Goal: Task Accomplishment & Management: Manage account settings

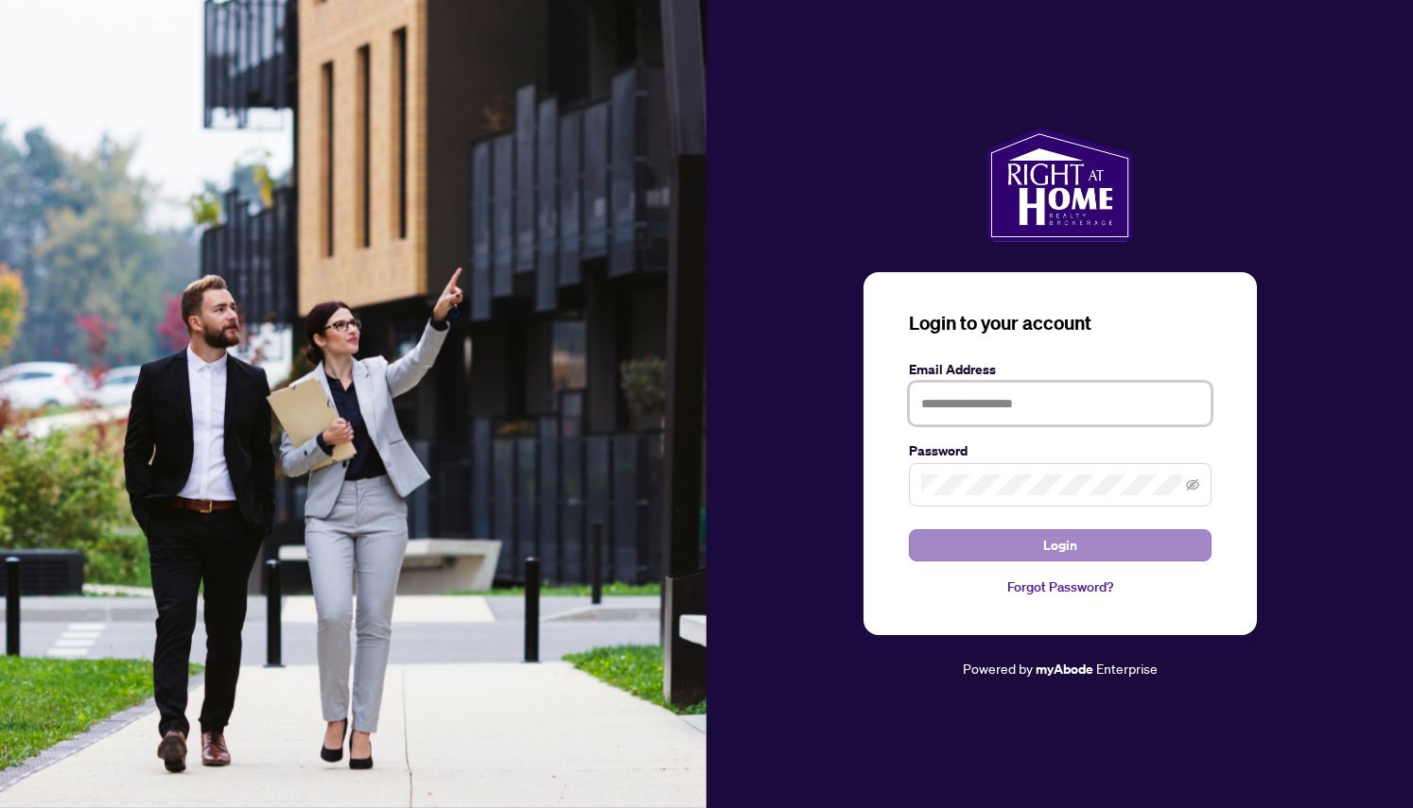
type input "**********"
click at [980, 551] on button "Login" at bounding box center [1060, 546] width 303 height 32
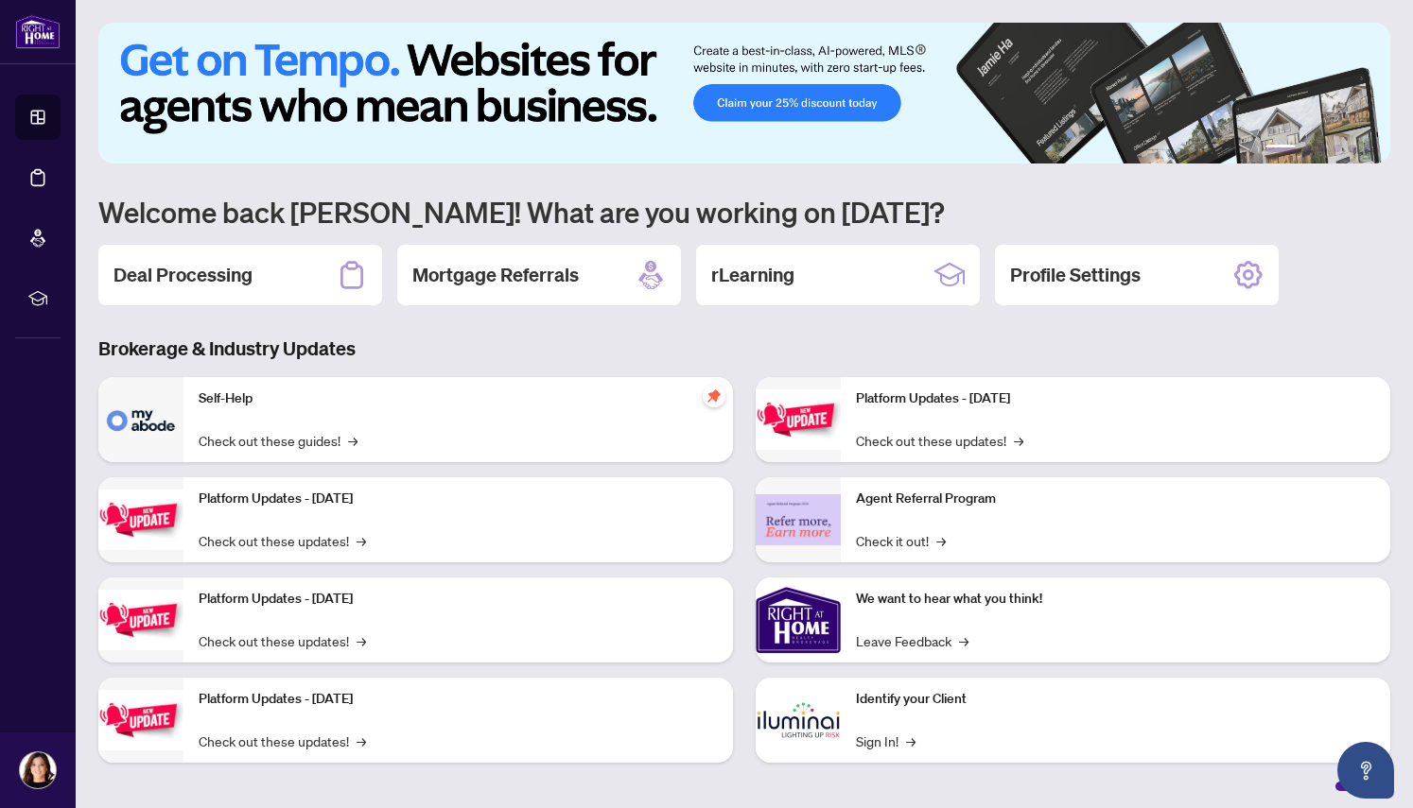
scroll to position [6, 0]
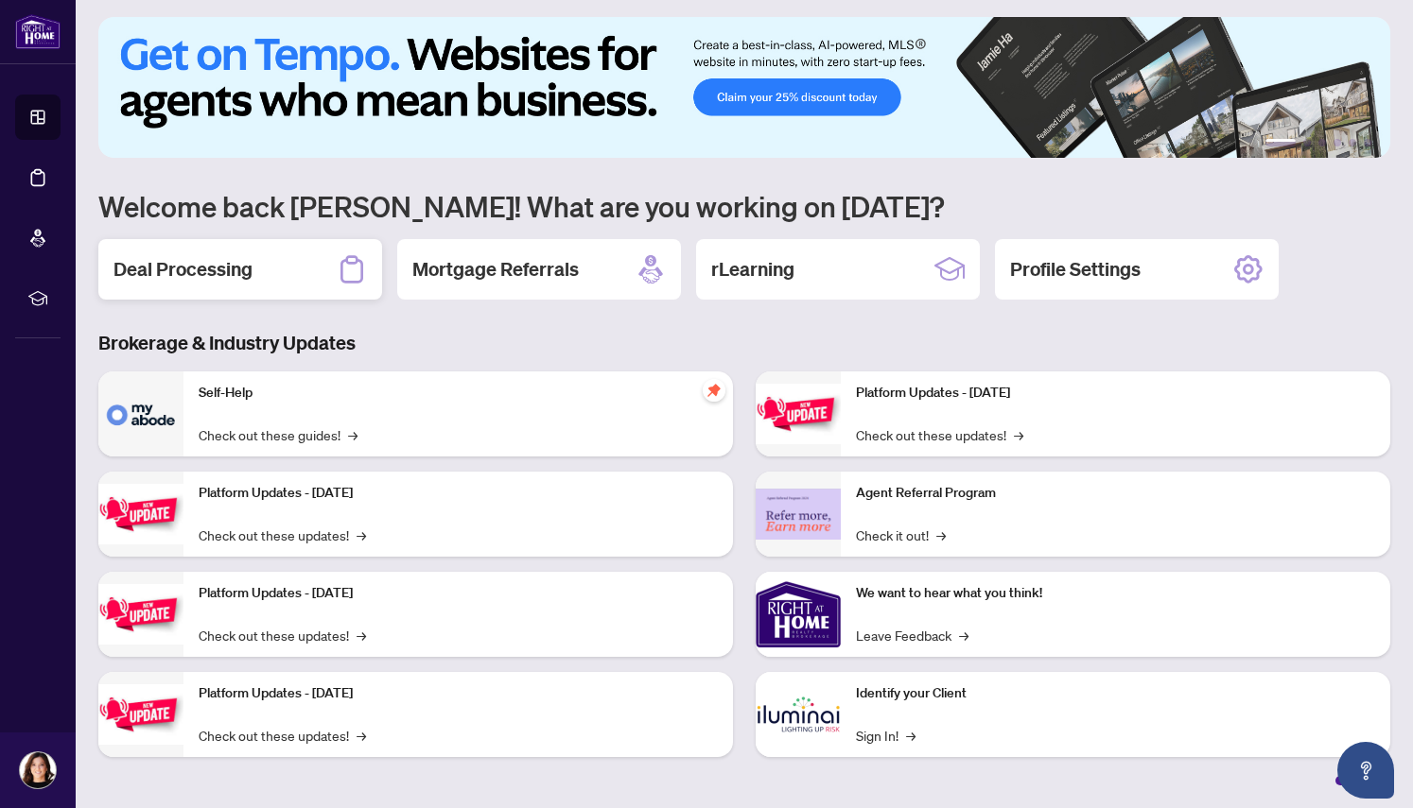
click at [290, 273] on div "Deal Processing" at bounding box center [240, 269] width 284 height 61
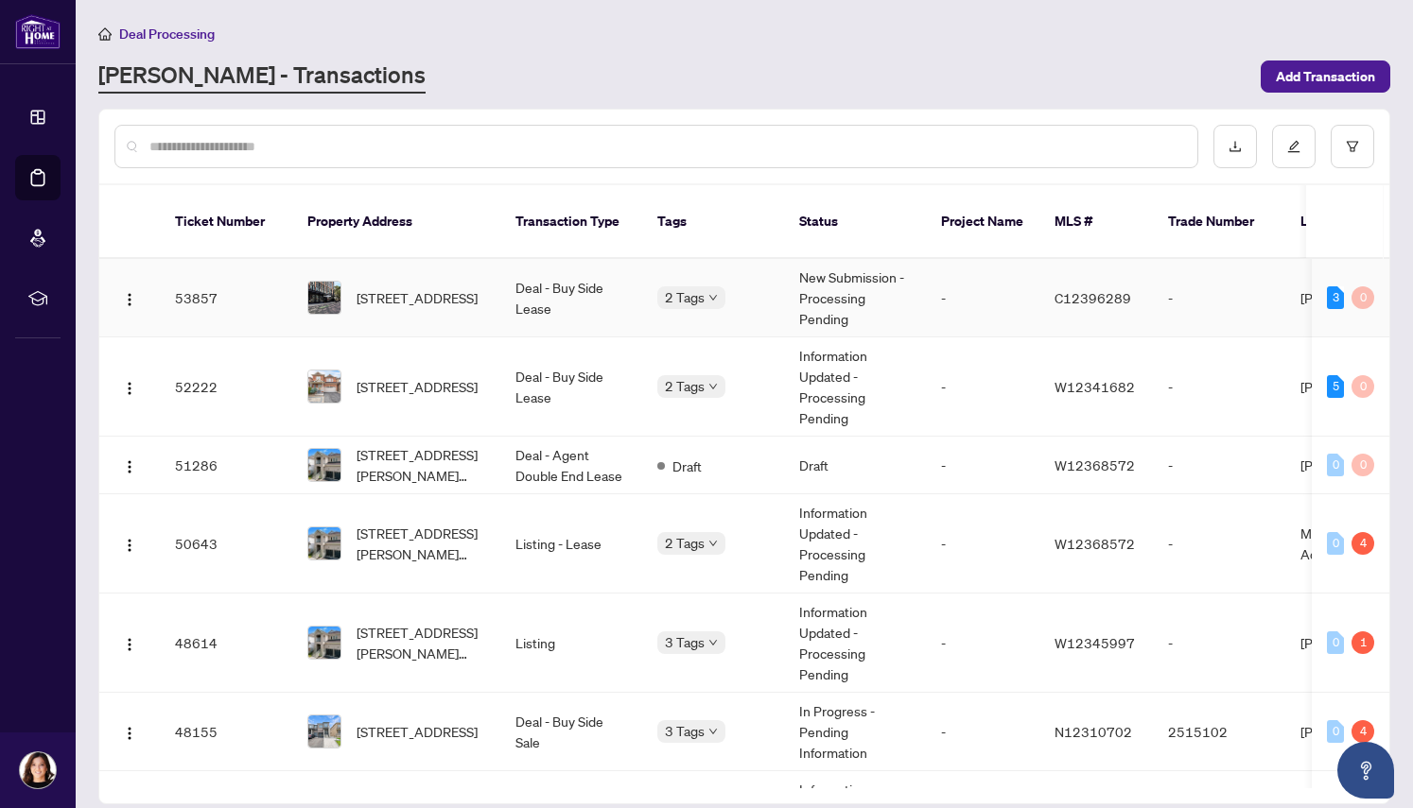
click at [493, 288] on td "[STREET_ADDRESS]" at bounding box center [396, 298] width 208 height 78
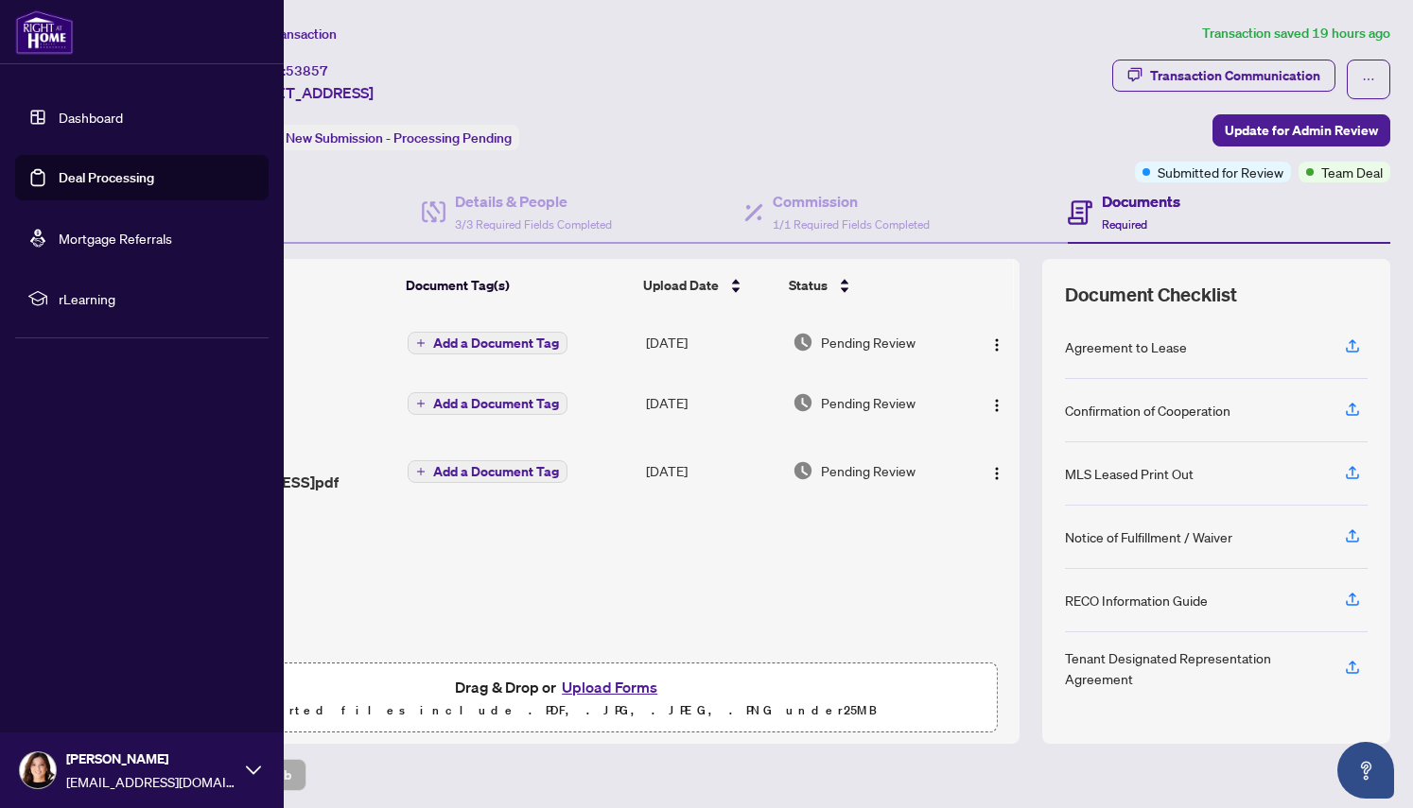
click at [86, 126] on link "Dashboard" at bounding box center [91, 117] width 64 height 17
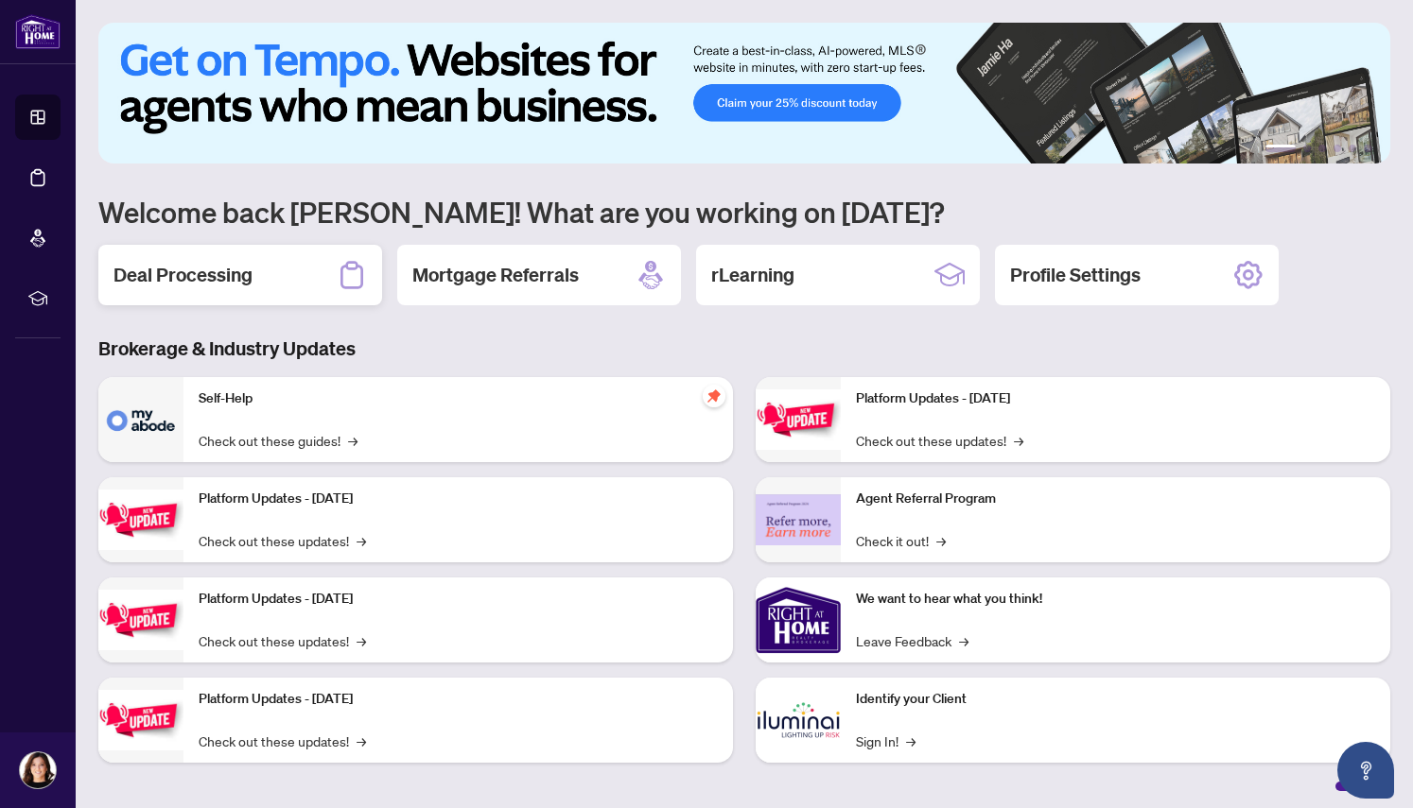
click at [220, 268] on h2 "Deal Processing" at bounding box center [182, 275] width 139 height 26
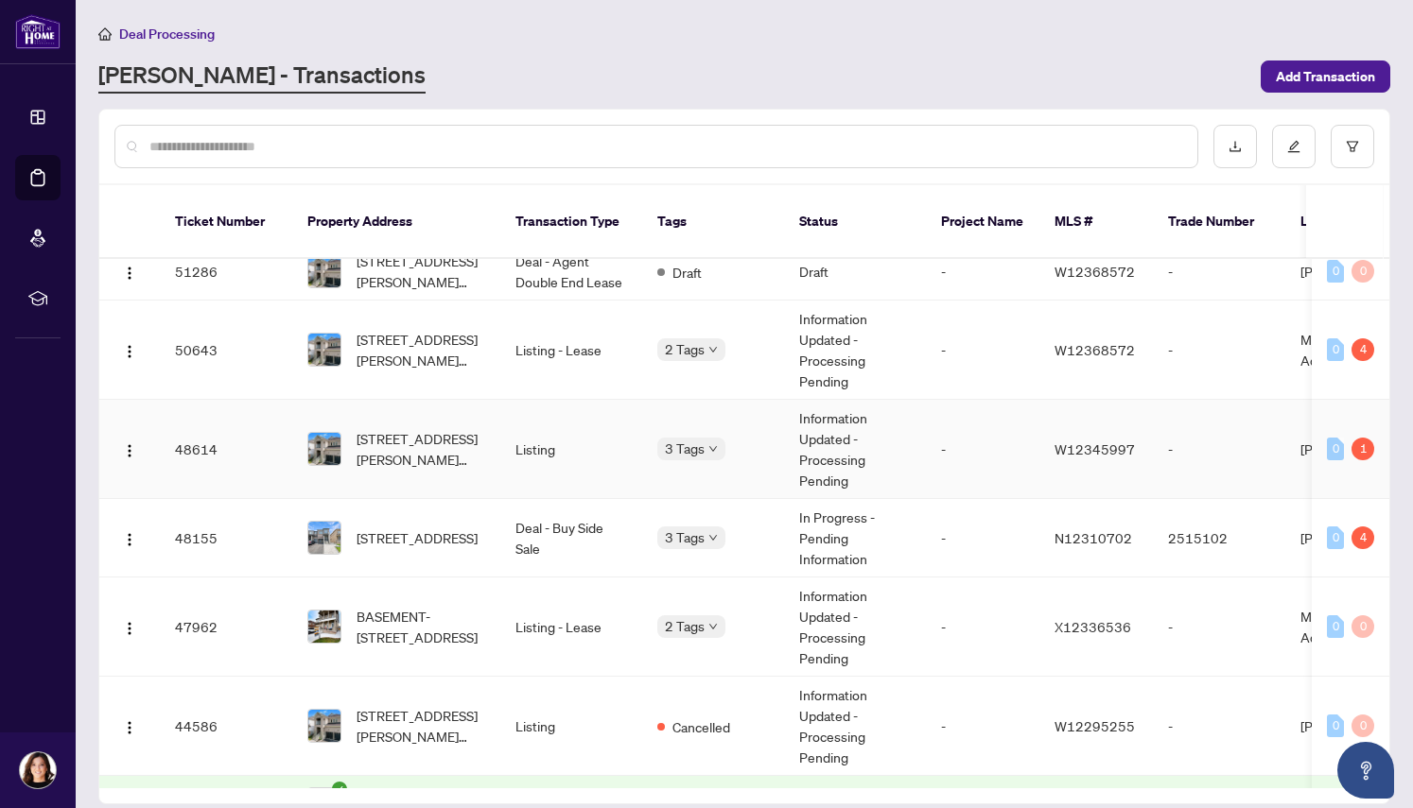
scroll to position [200, 0]
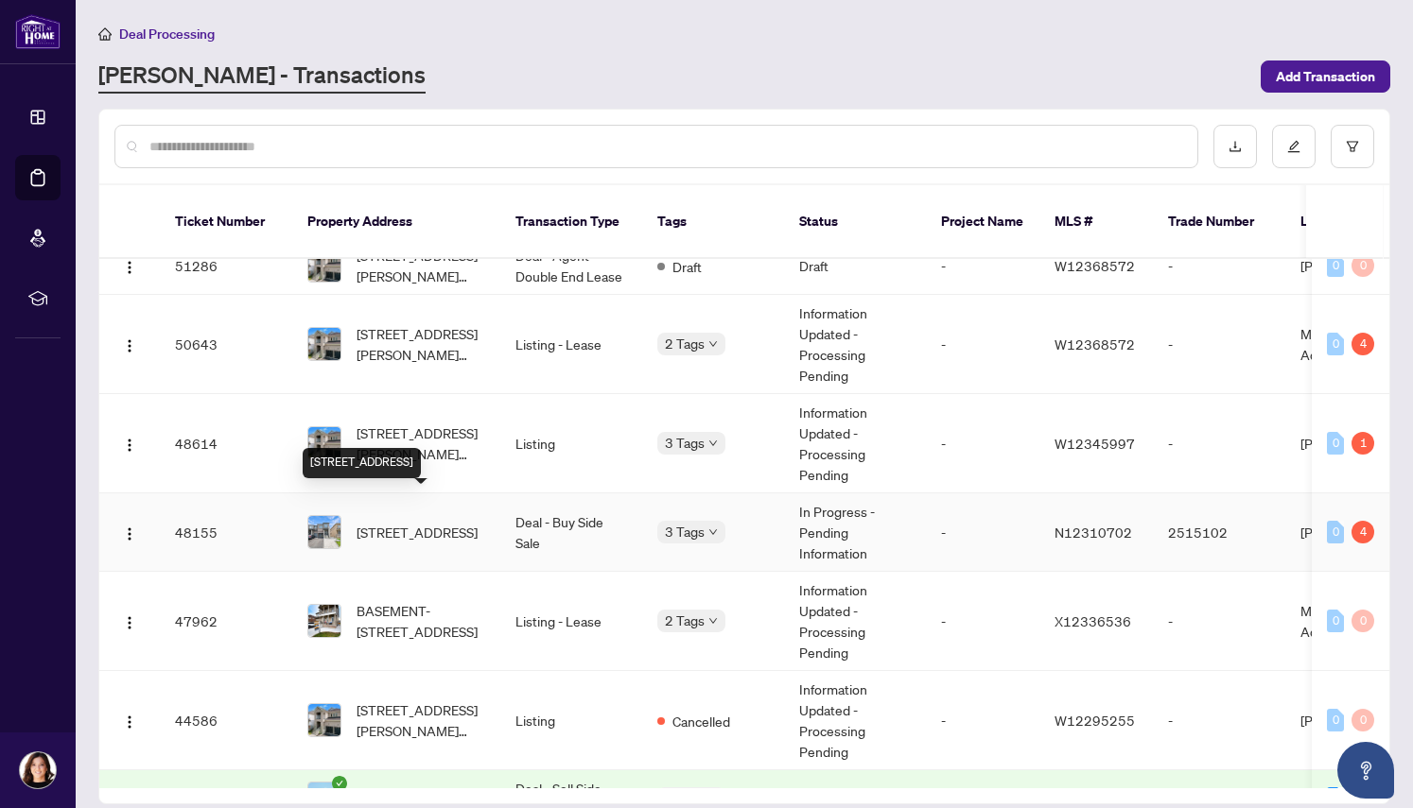
click at [453, 522] on span "[STREET_ADDRESS]" at bounding box center [416, 532] width 121 height 21
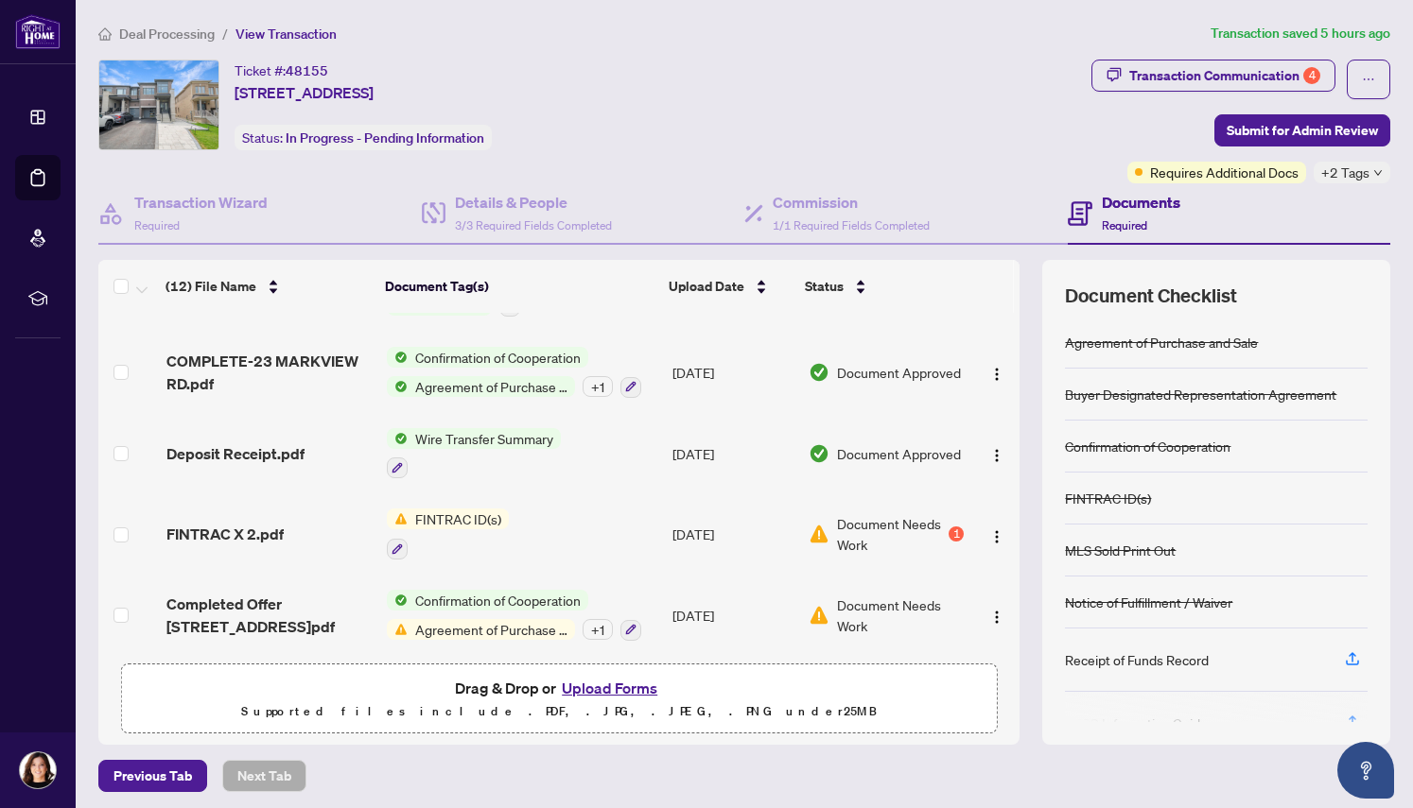
scroll to position [40, 0]
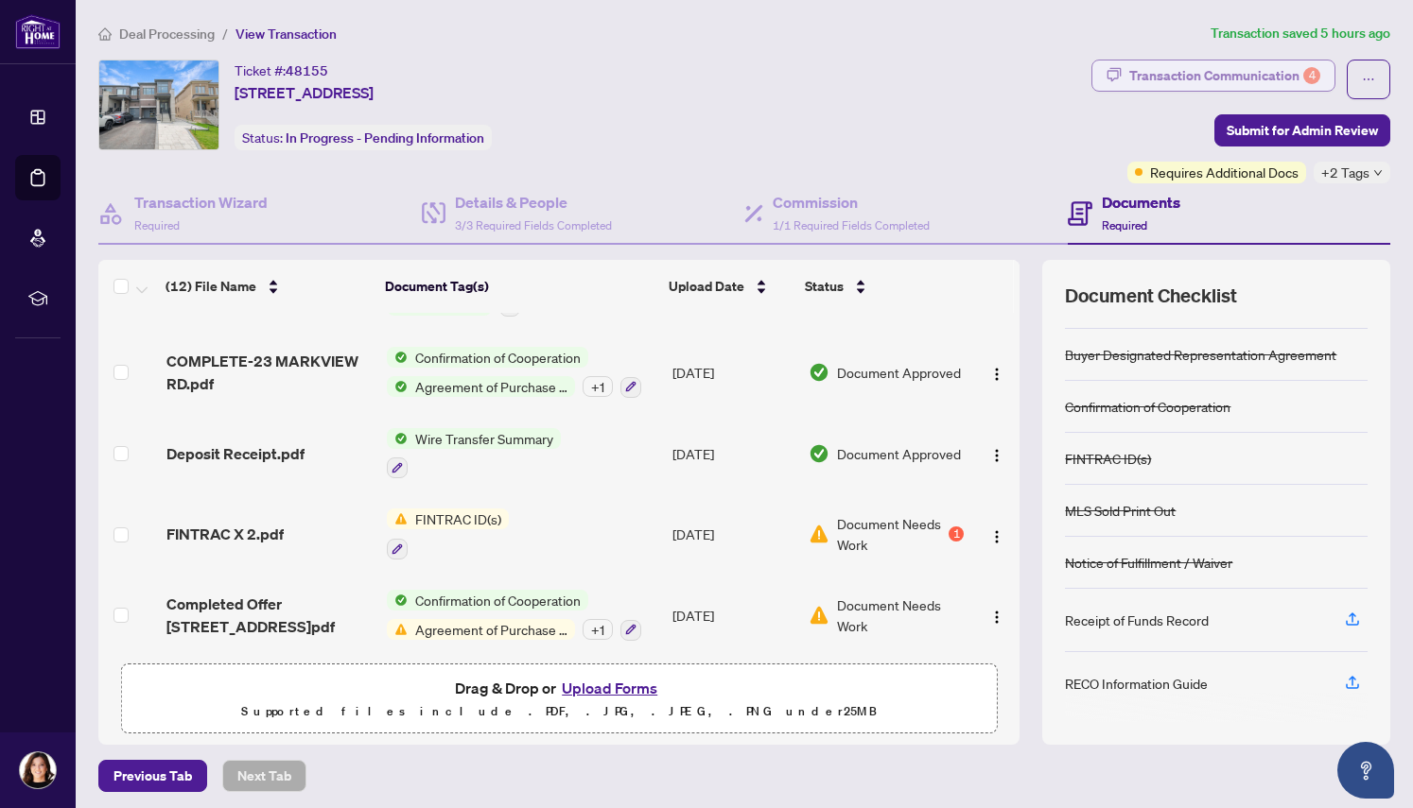
click at [1210, 70] on div "Transaction Communication 4" at bounding box center [1224, 76] width 191 height 30
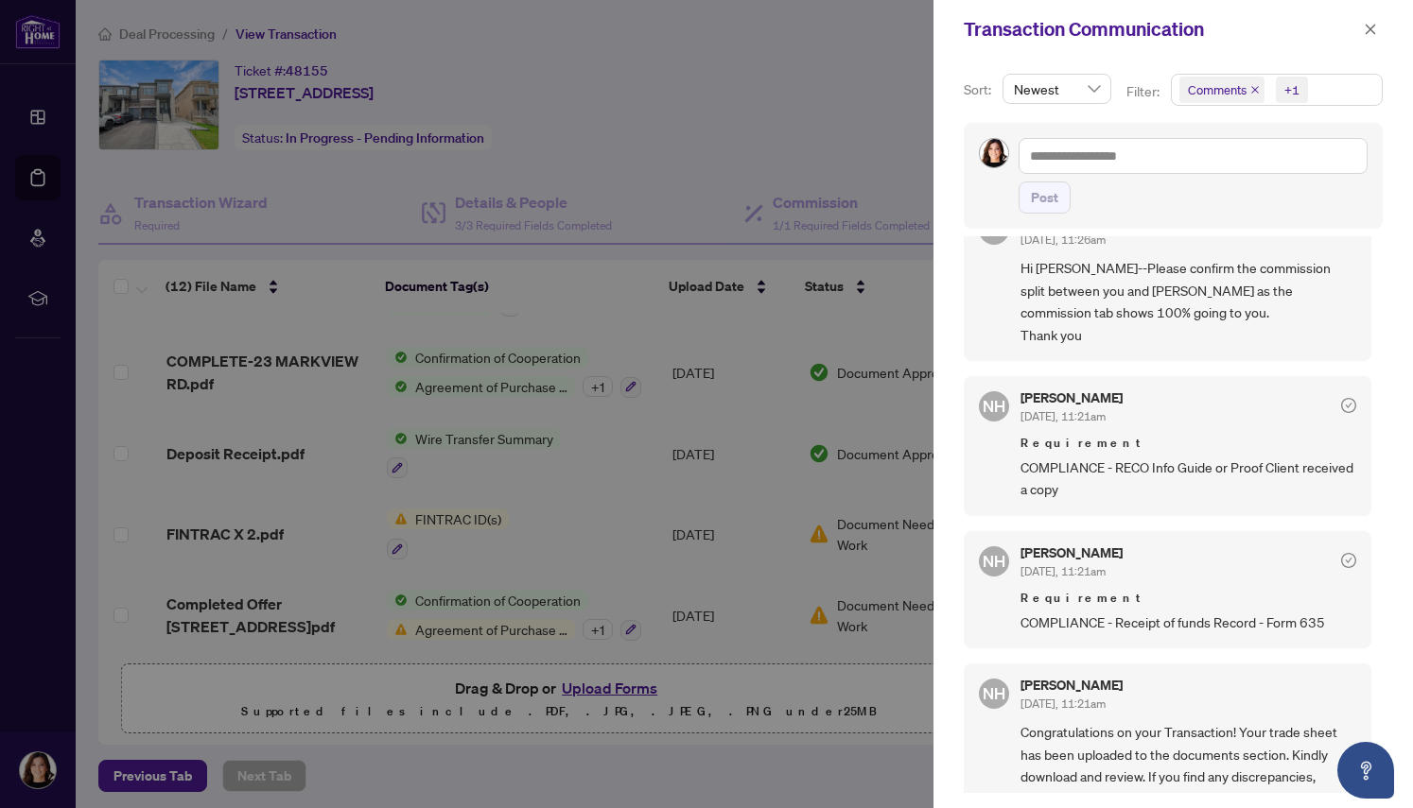
scroll to position [0, 0]
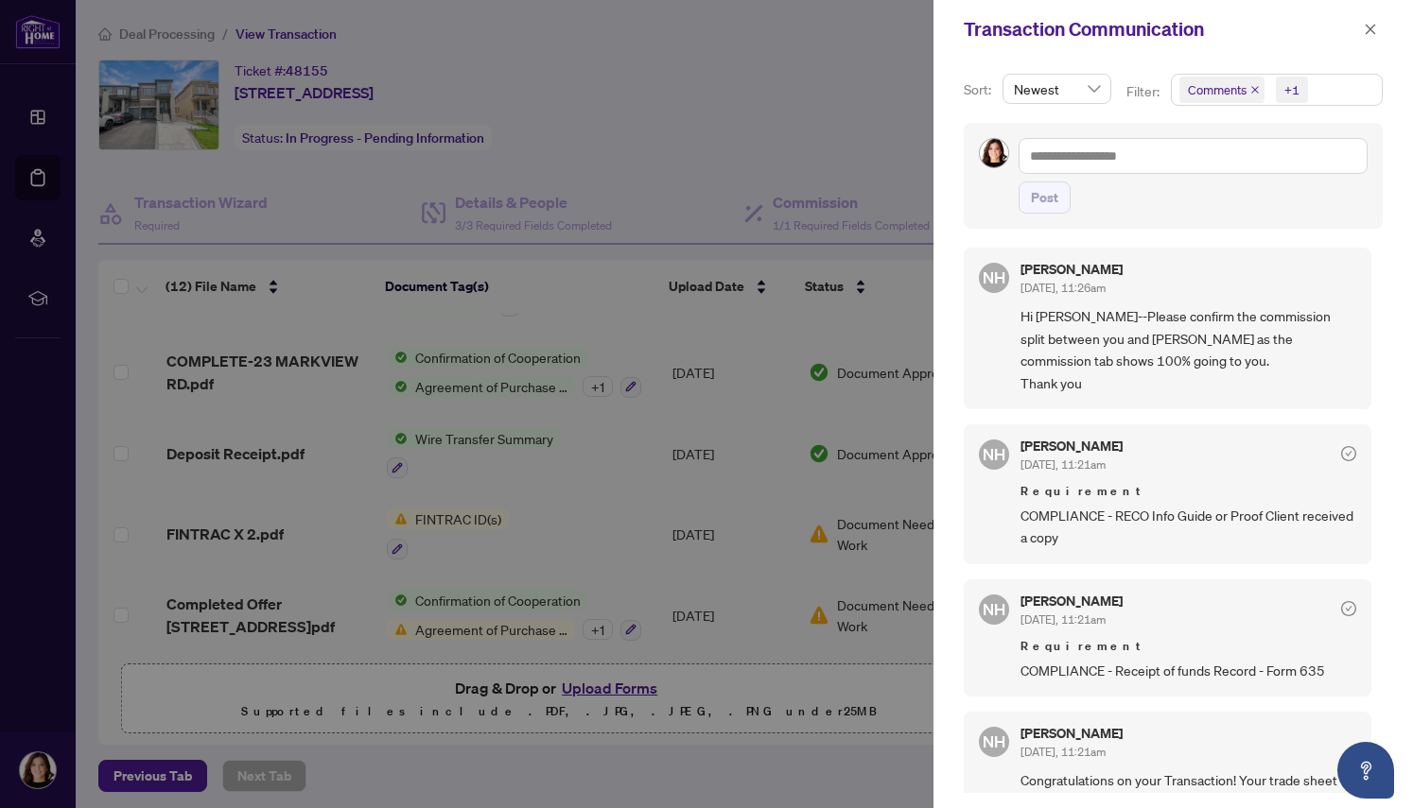
click at [429, 513] on div at bounding box center [706, 404] width 1413 height 808
click at [1372, 30] on icon "close" at bounding box center [1369, 29] width 13 height 13
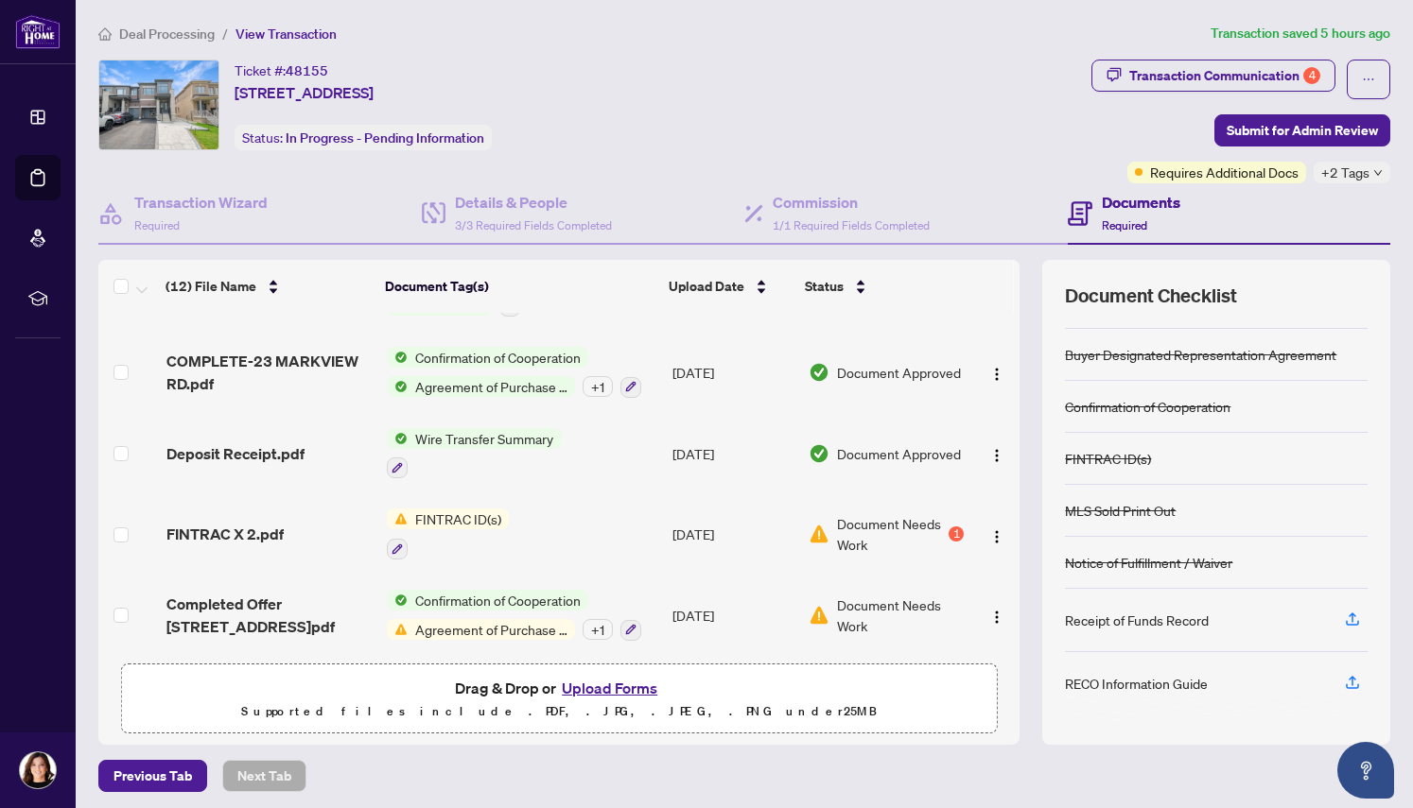
click at [951, 527] on div "1" at bounding box center [955, 534] width 15 height 15
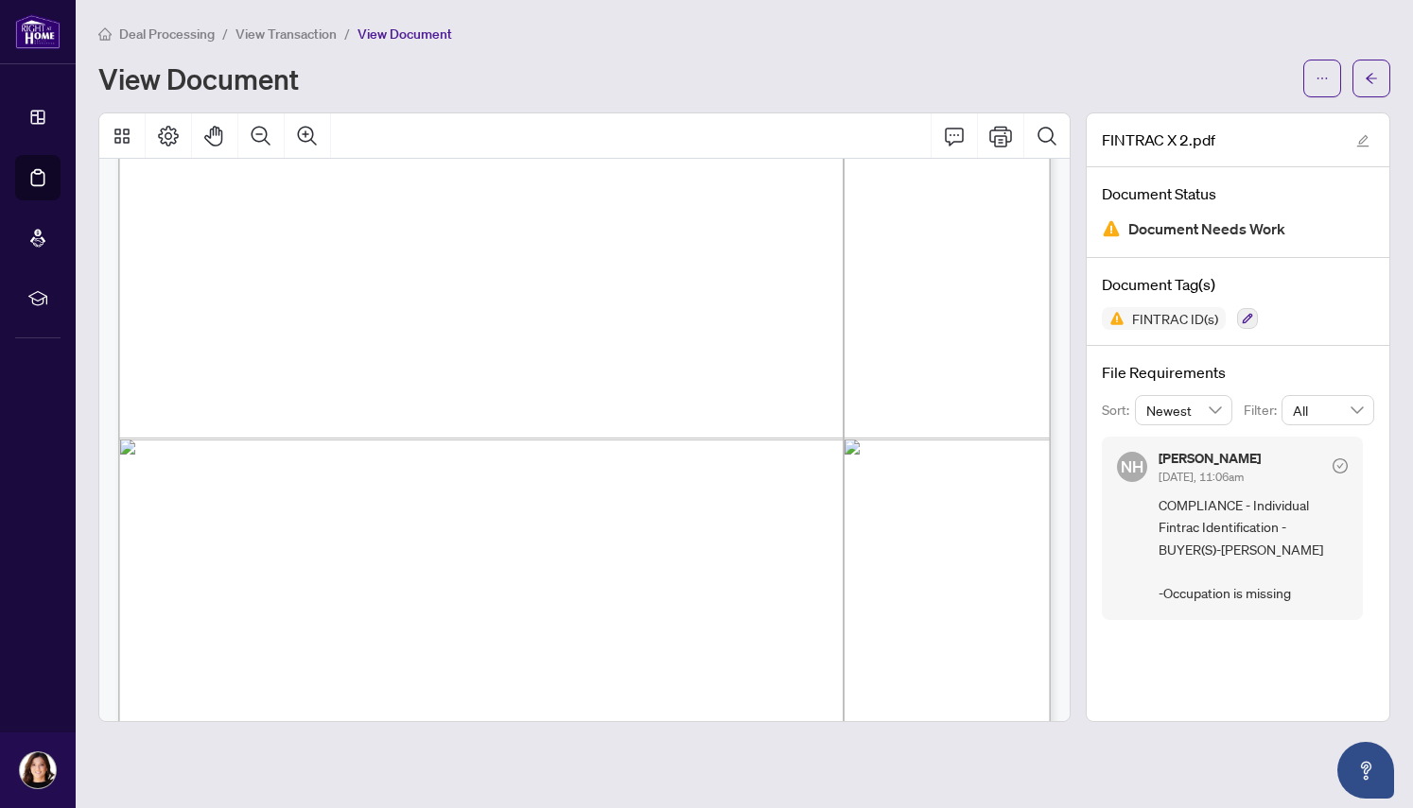
scroll to position [9340, 0]
click at [1245, 317] on icon "button" at bounding box center [1247, 318] width 11 height 11
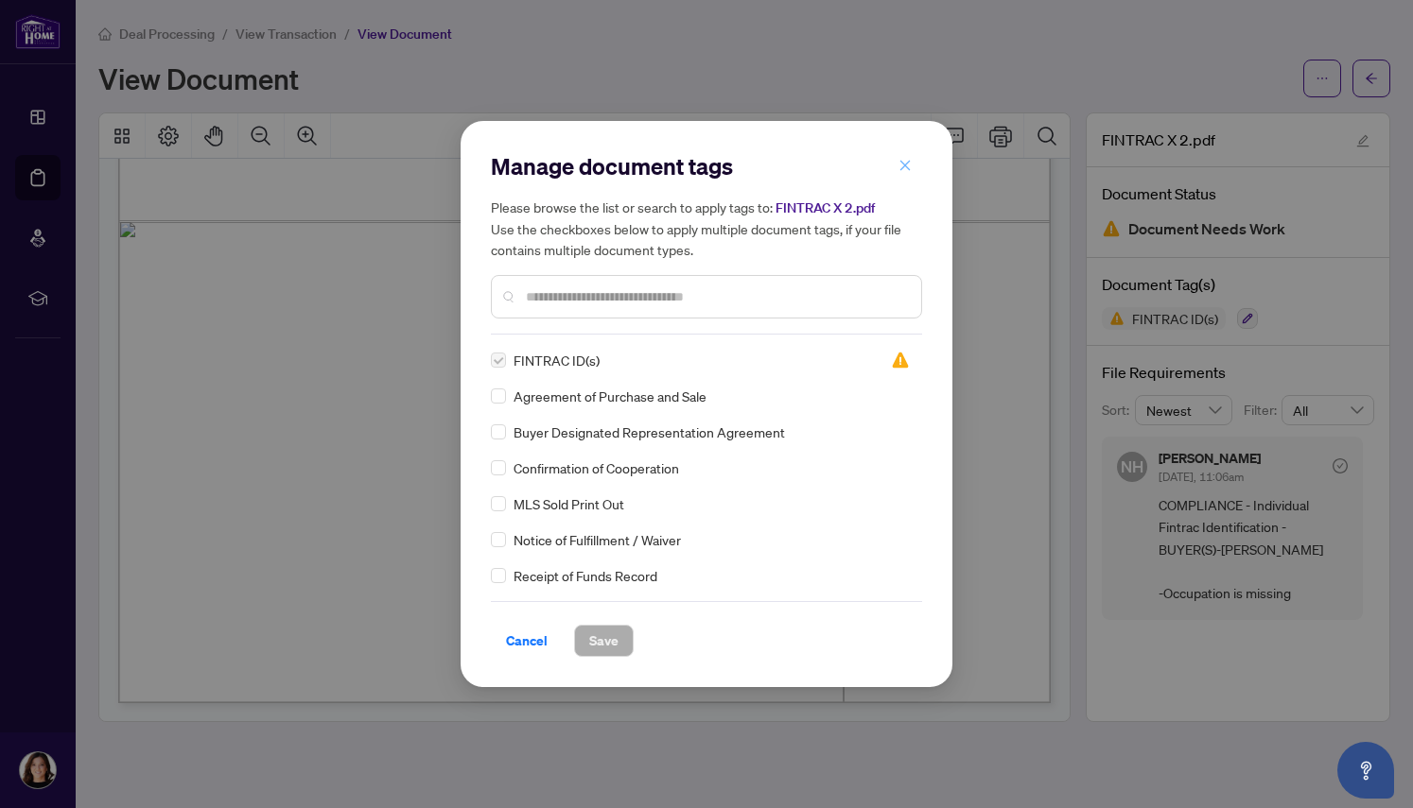
click at [908, 165] on icon "close" at bounding box center [904, 165] width 13 height 13
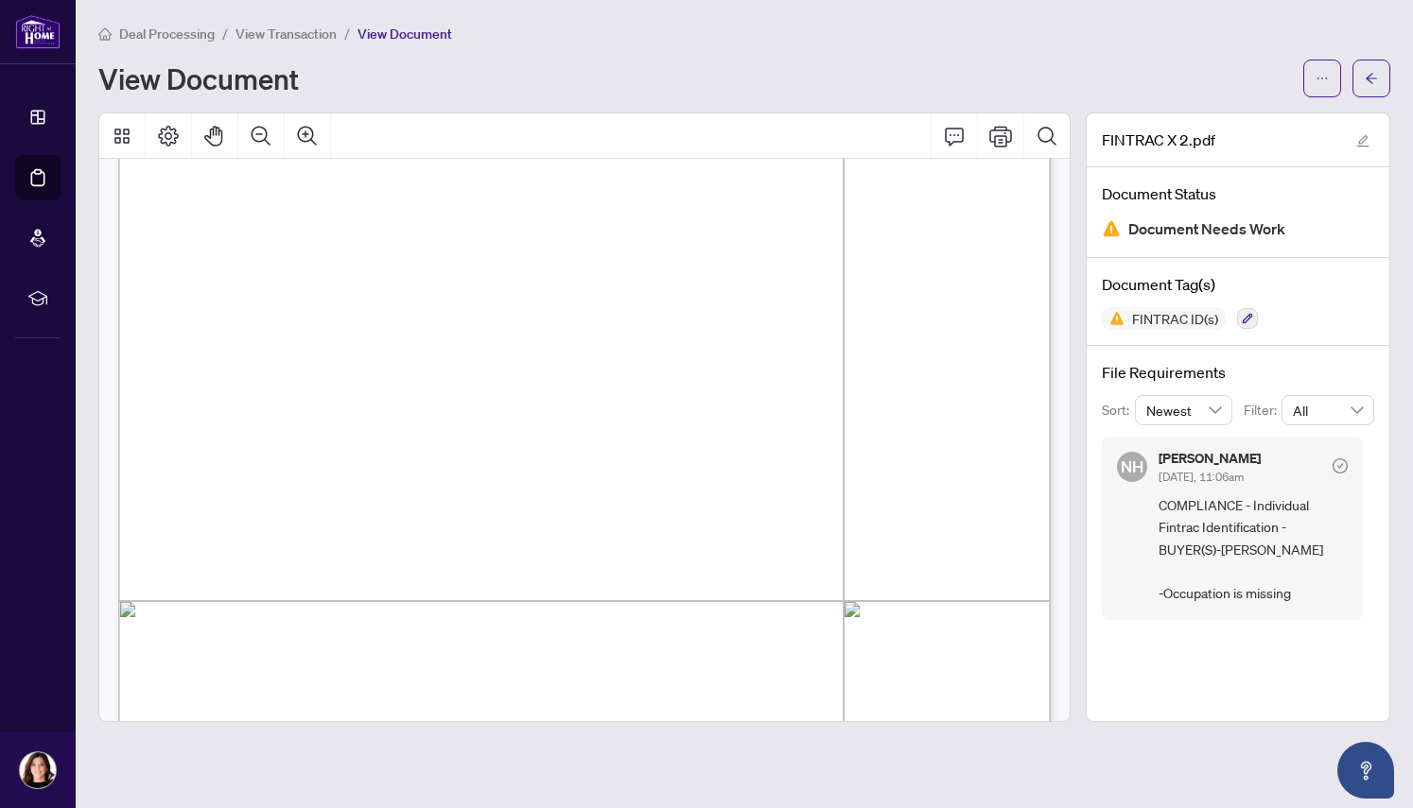
scroll to position [303, 0]
click at [1378, 72] on button "button" at bounding box center [1371, 79] width 38 height 38
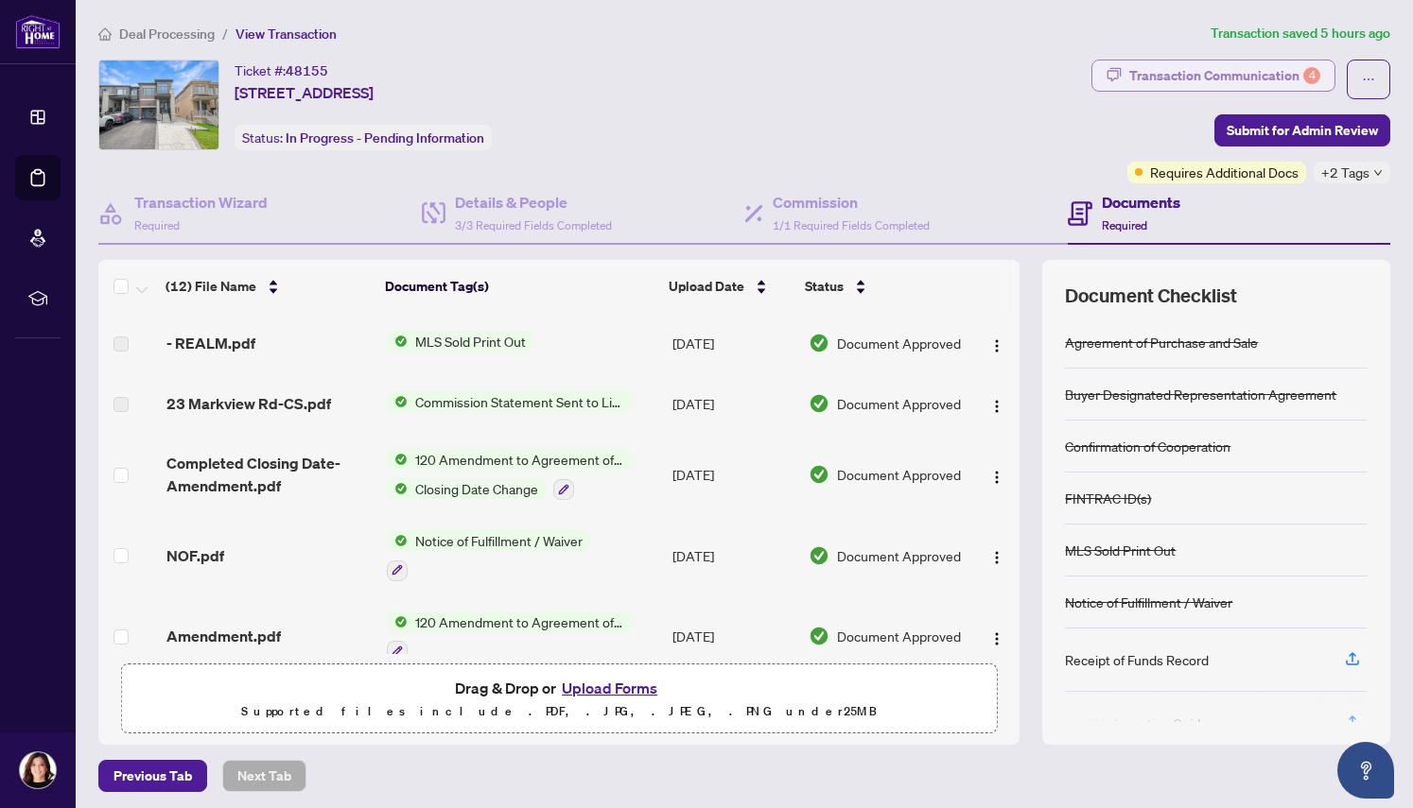
click at [1206, 72] on div "Transaction Communication 4" at bounding box center [1224, 76] width 191 height 30
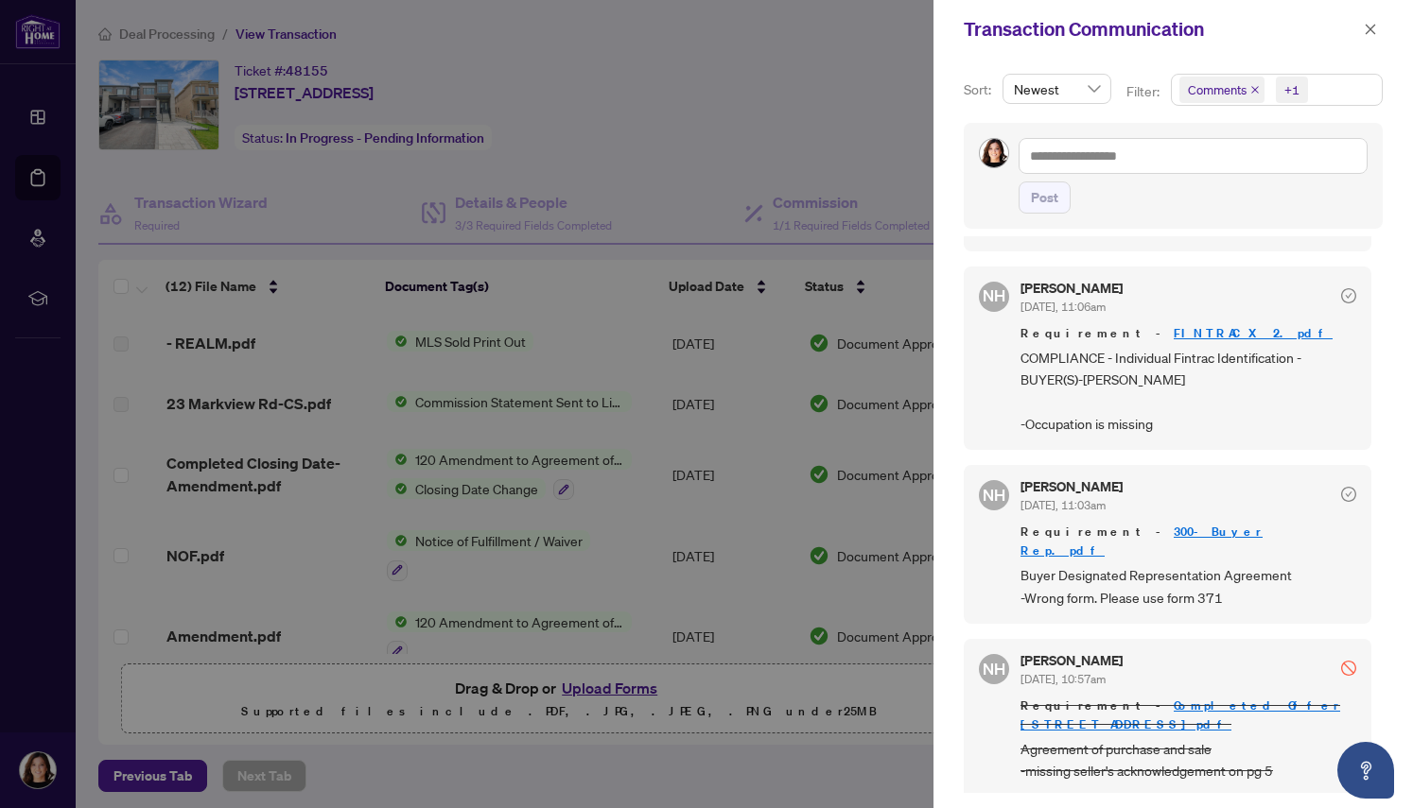
scroll to position [736, 0]
click at [1372, 27] on icon "close" at bounding box center [1370, 29] width 10 height 10
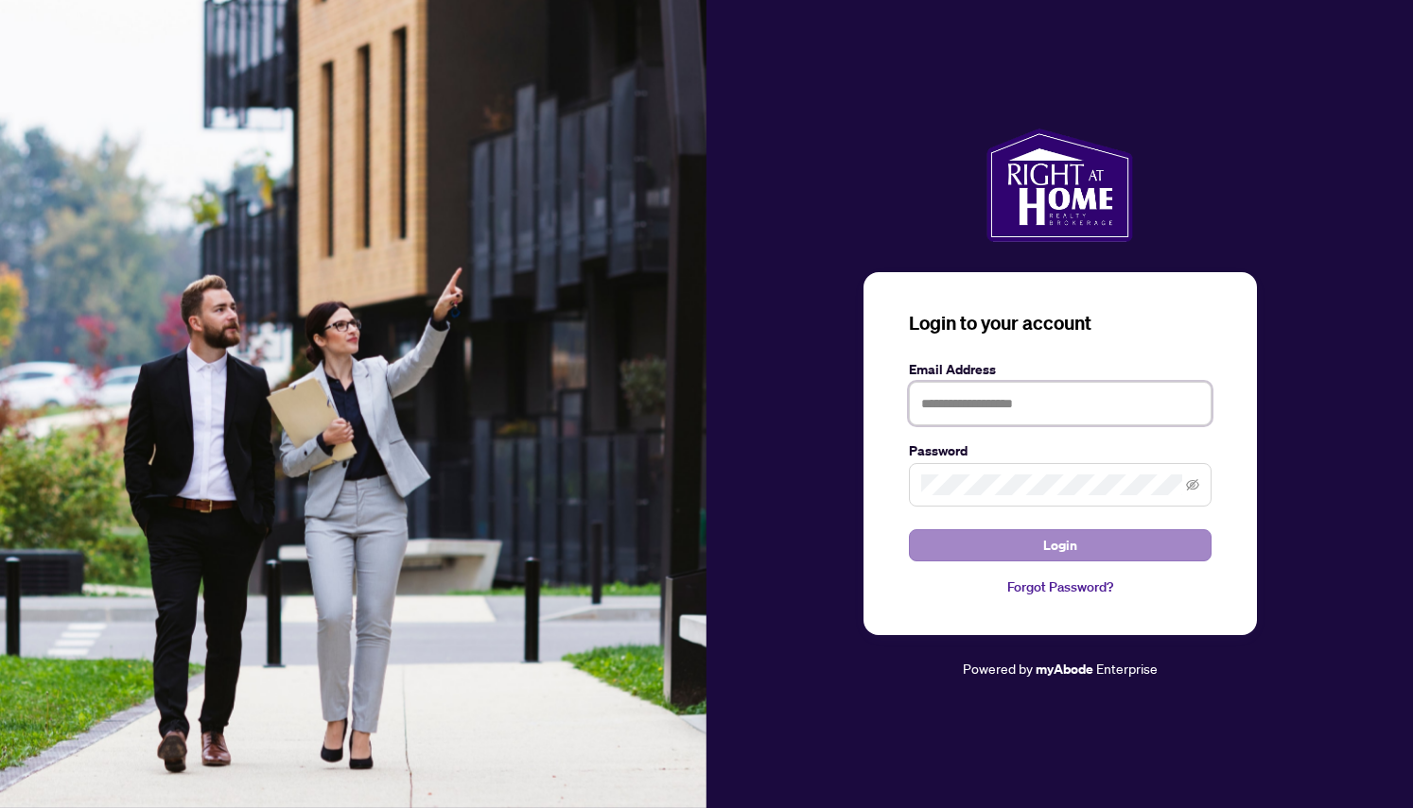
type input "**********"
click at [971, 548] on button "Login" at bounding box center [1060, 546] width 303 height 32
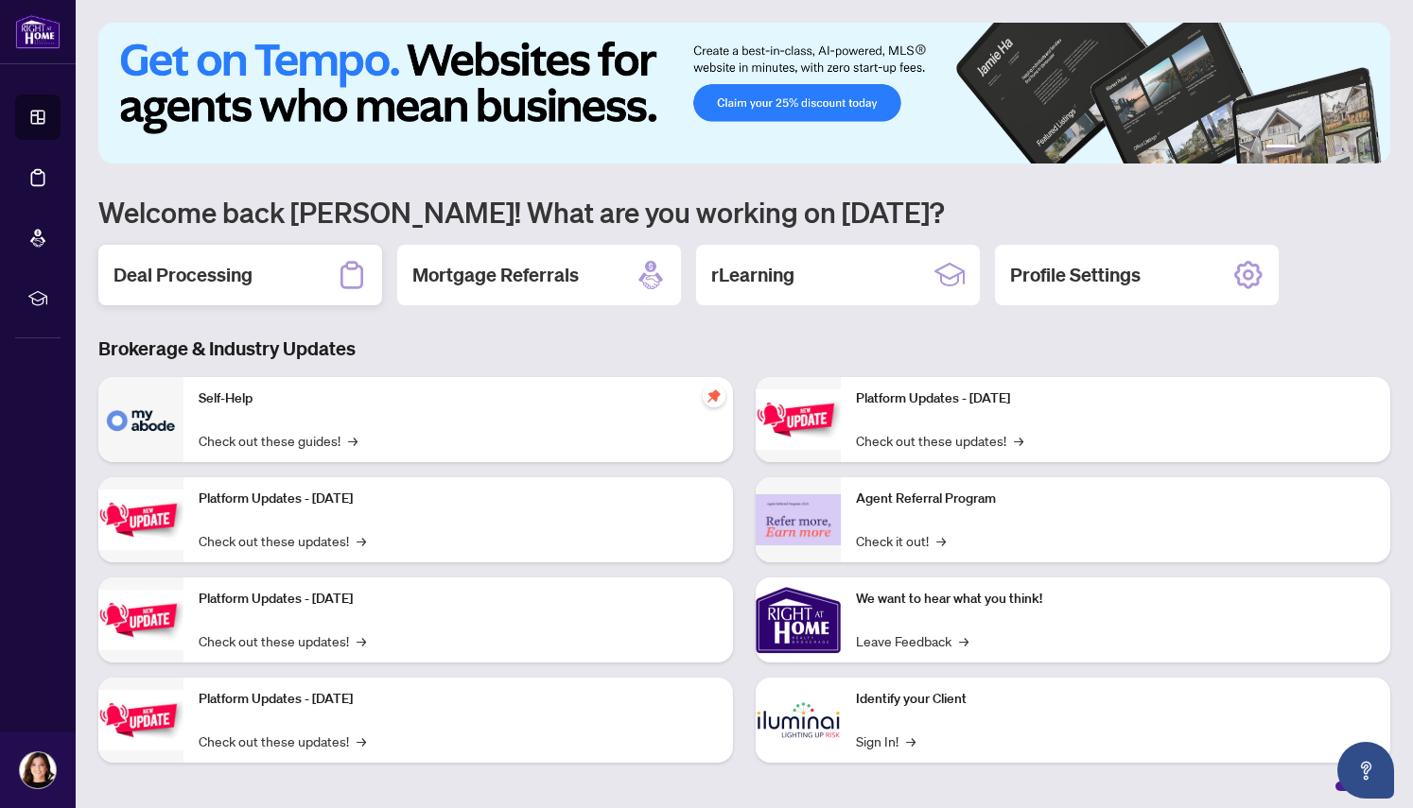
click at [221, 277] on h2 "Deal Processing" at bounding box center [182, 275] width 139 height 26
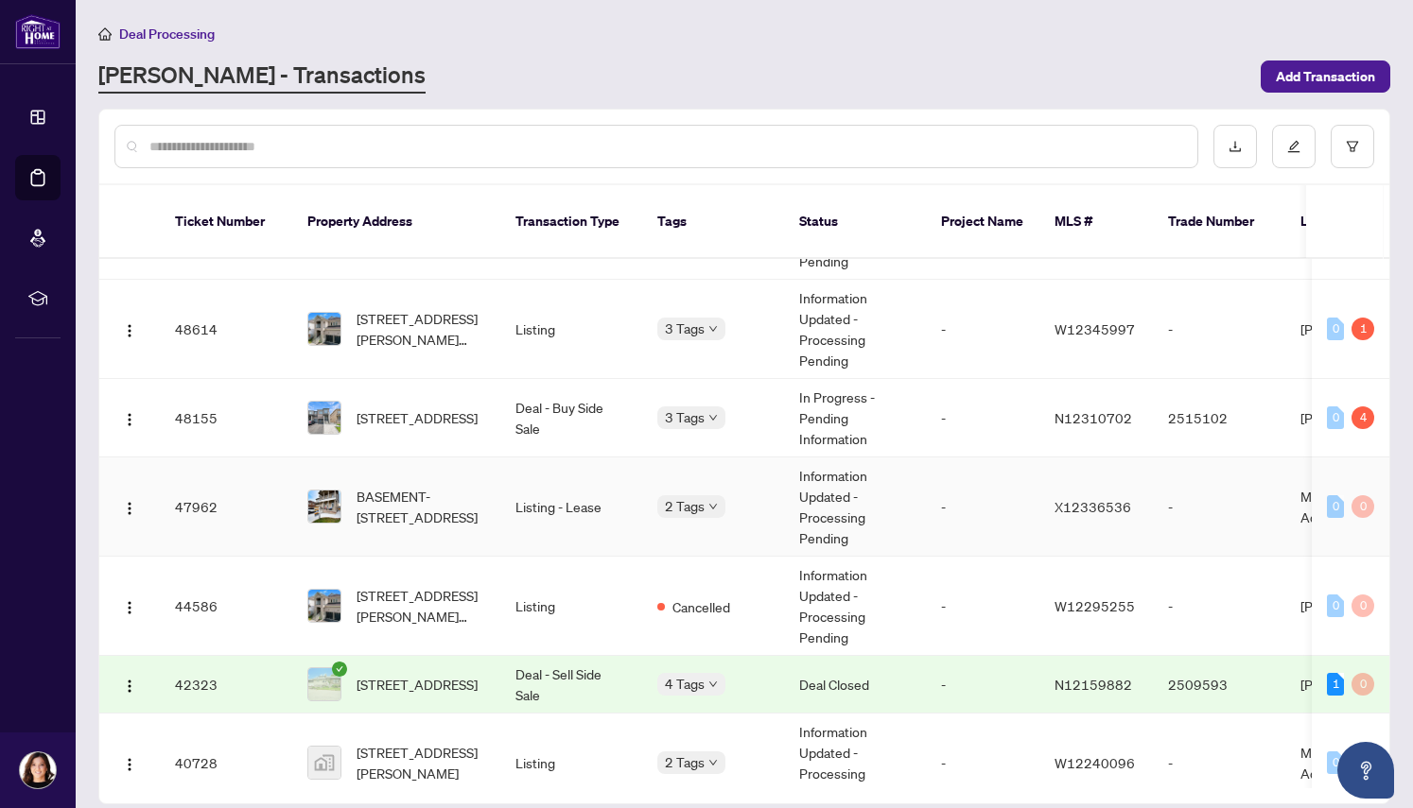
scroll to position [326, 0]
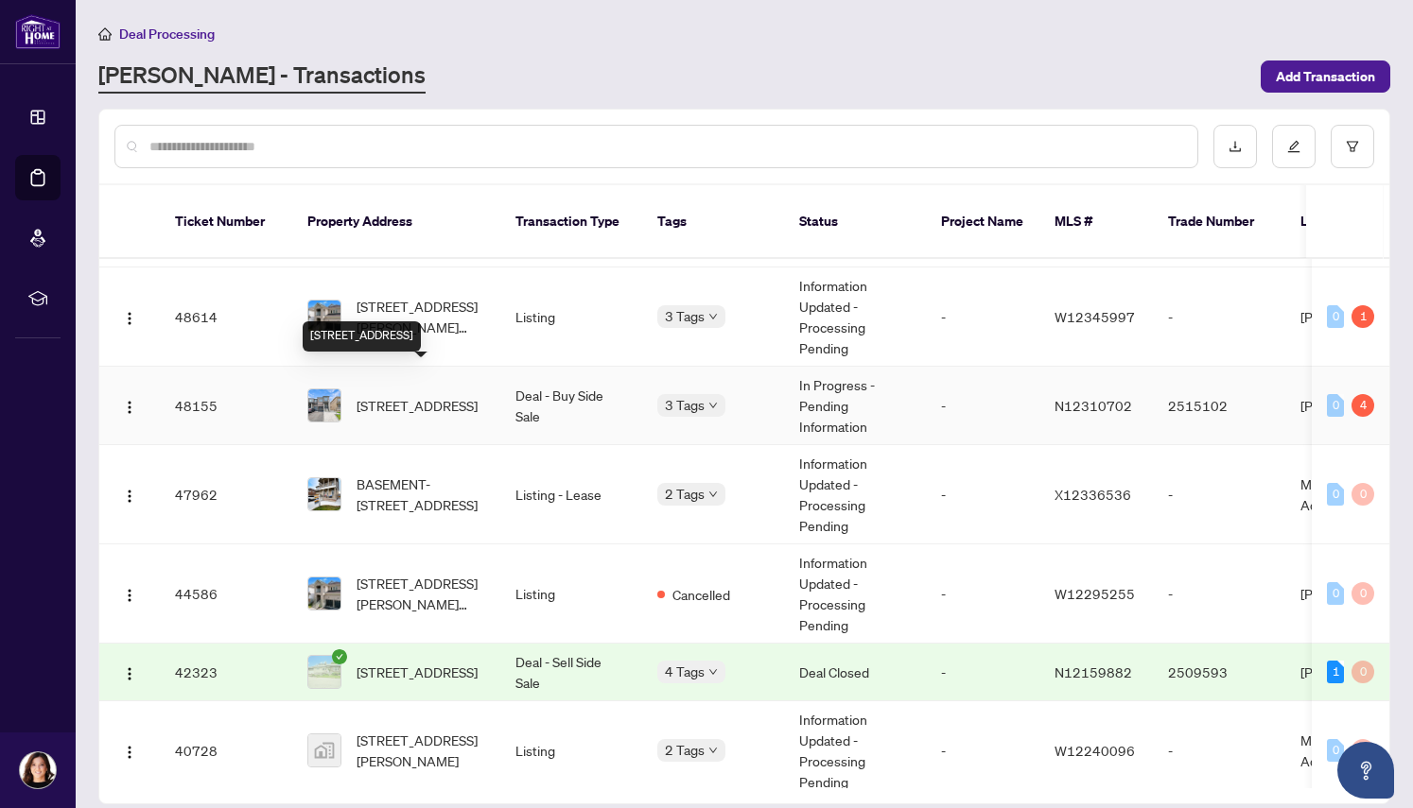
click at [387, 395] on span "[STREET_ADDRESS]" at bounding box center [416, 405] width 121 height 21
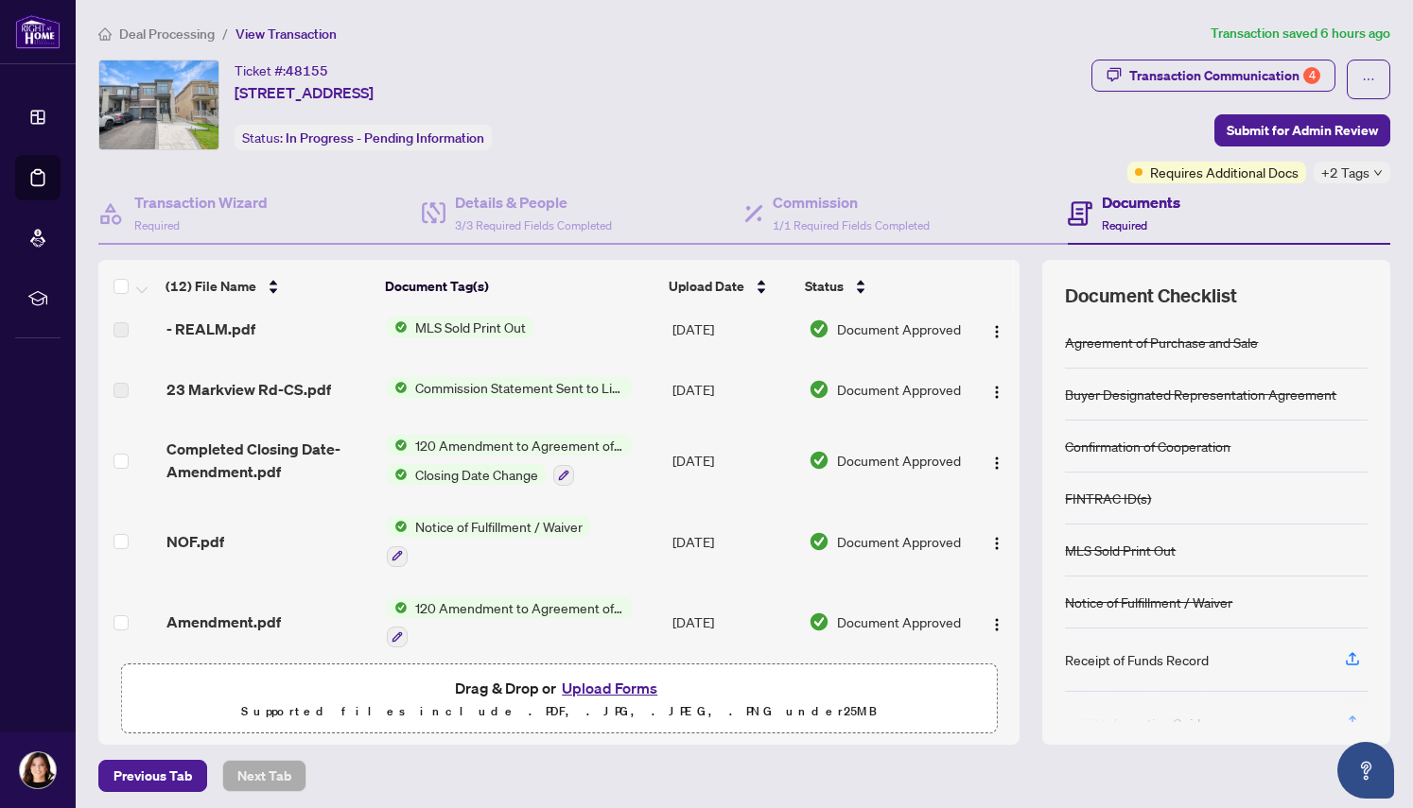
scroll to position [15, 0]
click at [442, 388] on span "Commission Statement Sent to Listing Brokerage" at bounding box center [520, 386] width 224 height 21
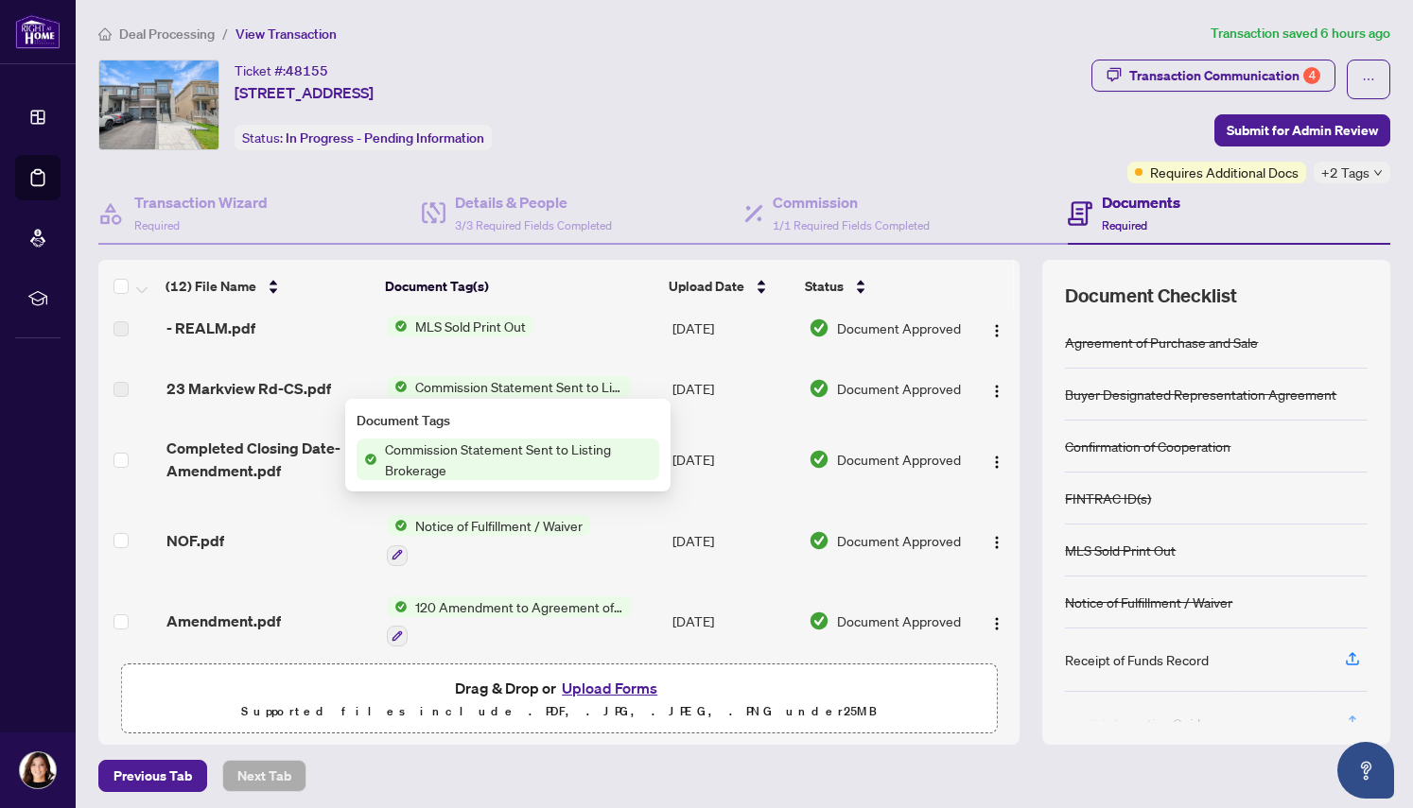
click at [442, 388] on span "Commission Statement Sent to Listing Brokerage" at bounding box center [520, 386] width 224 height 21
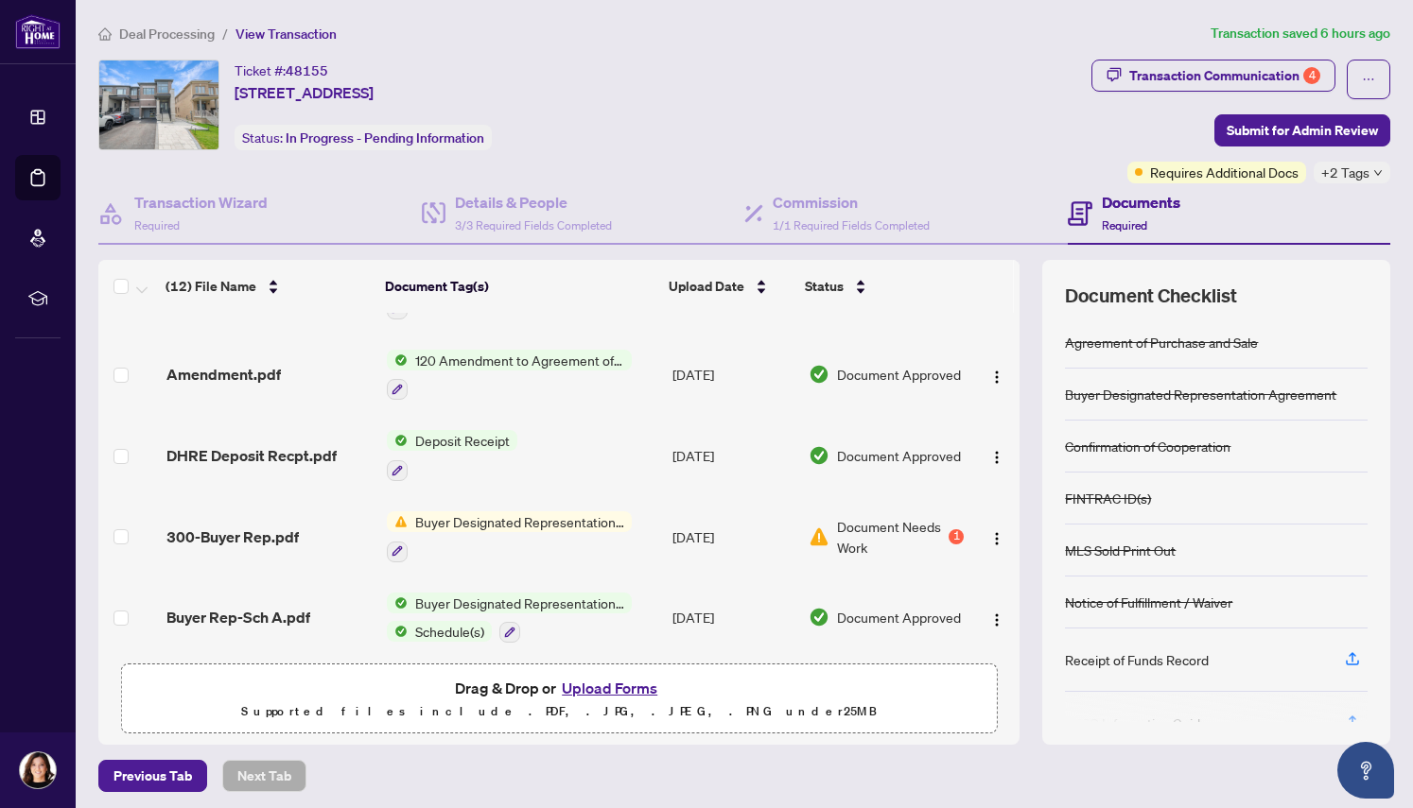
scroll to position [267, 0]
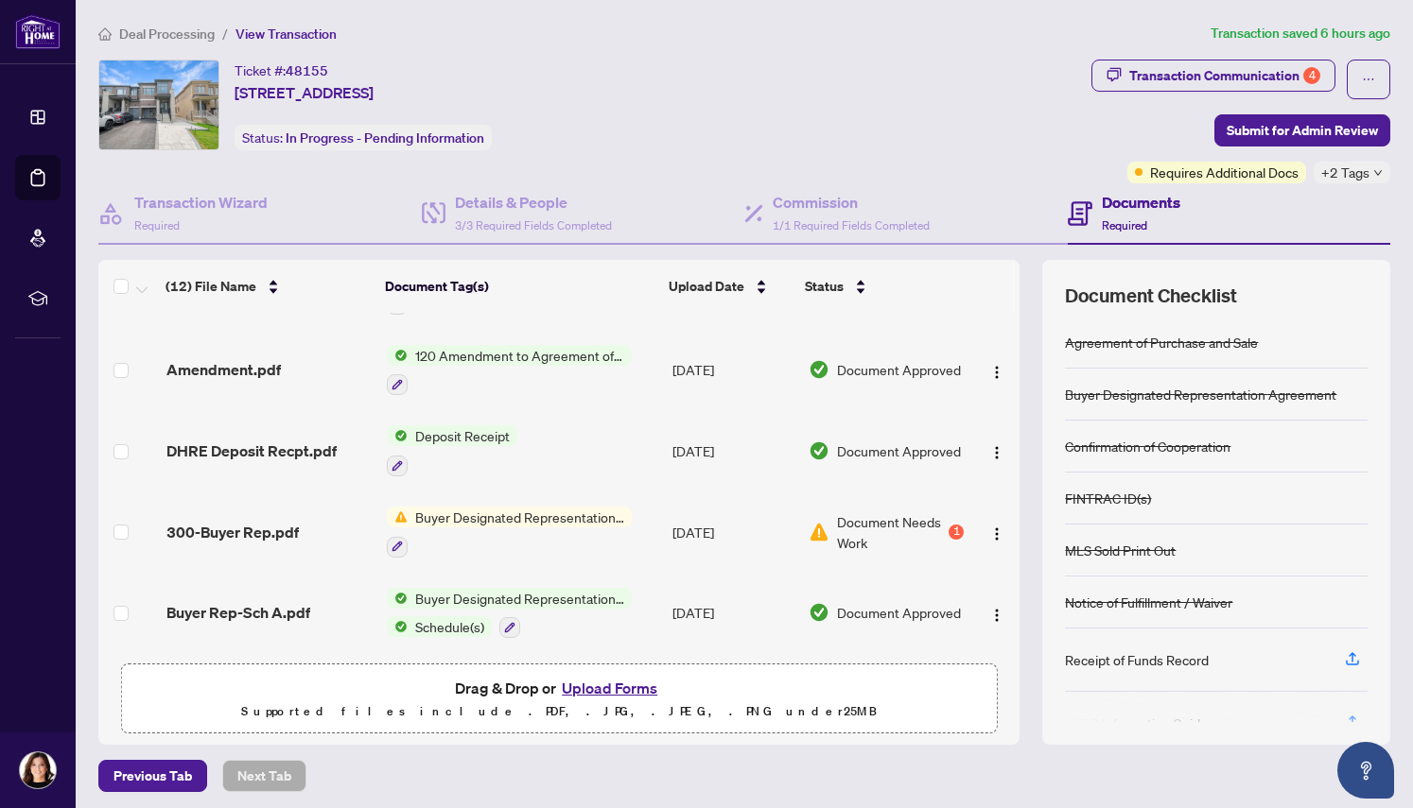
click at [443, 434] on span "Deposit Receipt" at bounding box center [463, 436] width 110 height 21
click at [399, 429] on img at bounding box center [397, 436] width 21 height 21
click at [396, 460] on icon "button" at bounding box center [397, 465] width 10 height 10
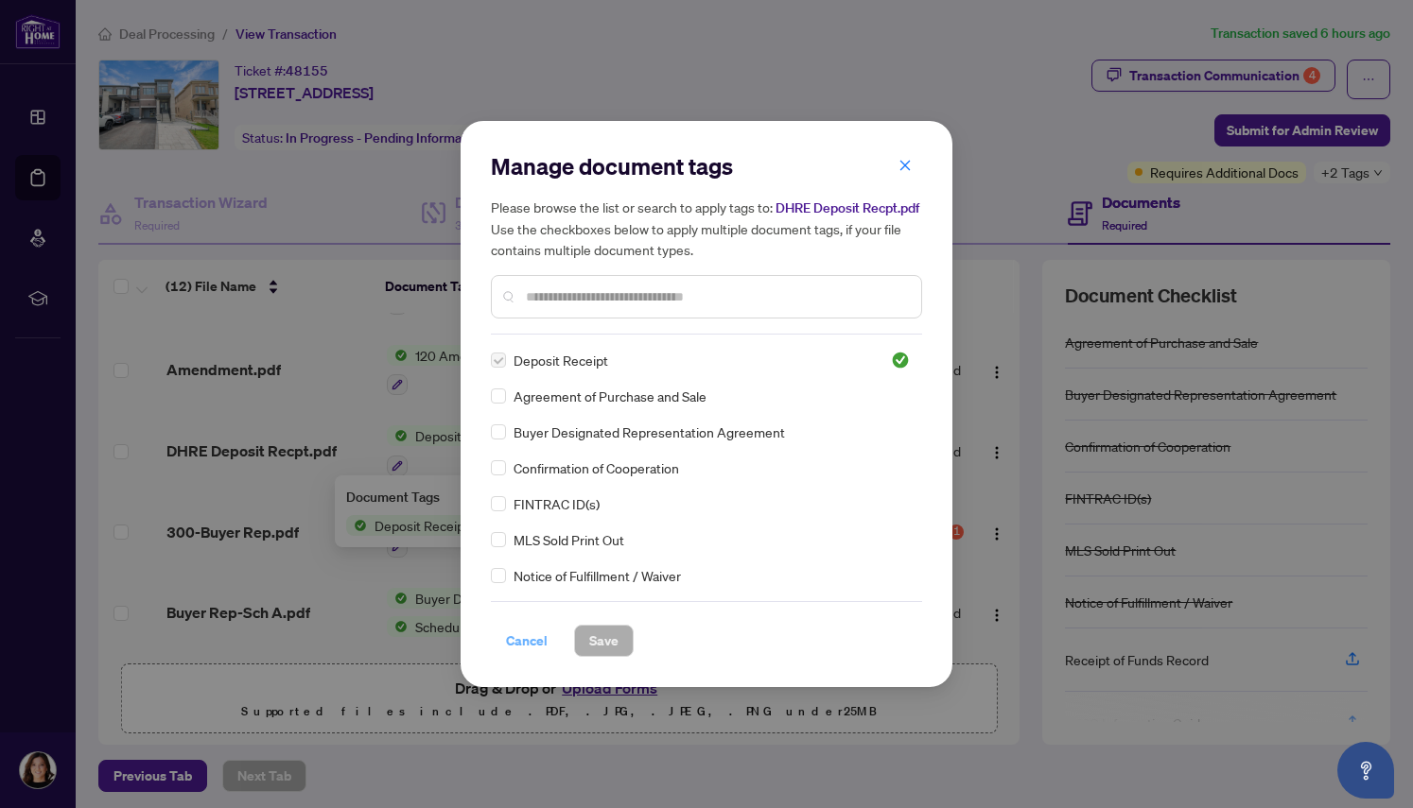
click at [530, 644] on span "Cancel" at bounding box center [527, 641] width 42 height 30
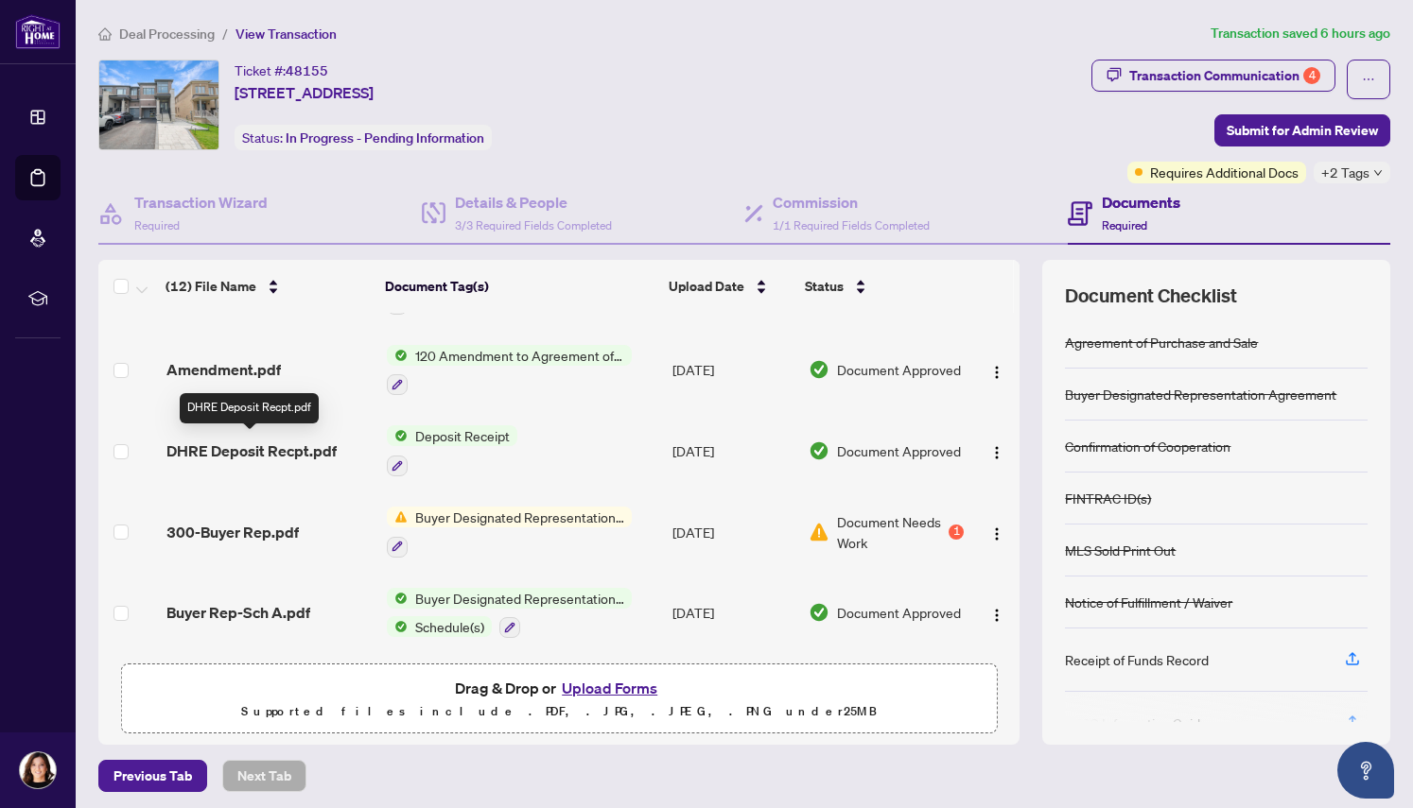
click at [304, 448] on span "DHRE Deposit Recpt.pdf" at bounding box center [251, 451] width 170 height 23
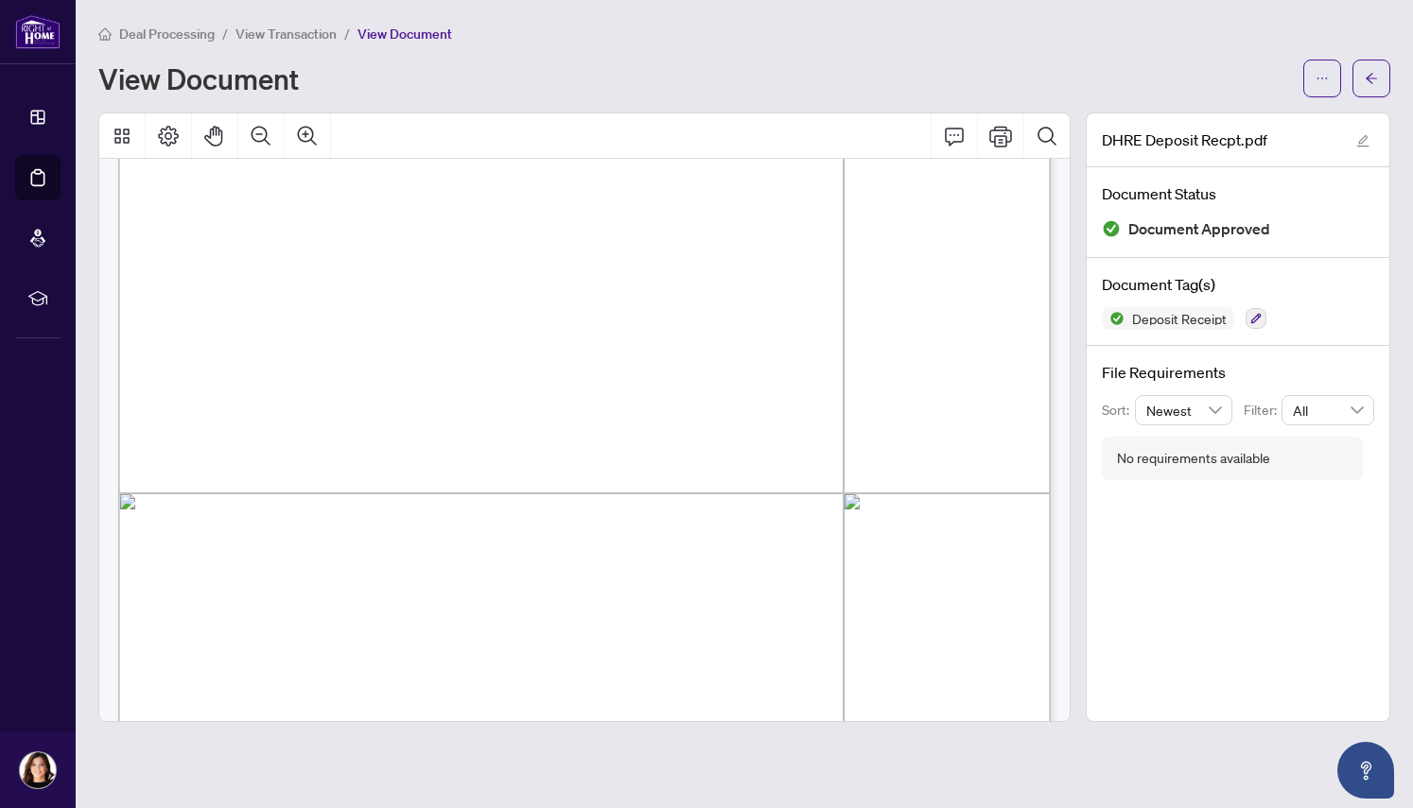
scroll to position [413, 0]
click at [1365, 80] on icon "arrow-left" at bounding box center [1370, 78] width 13 height 13
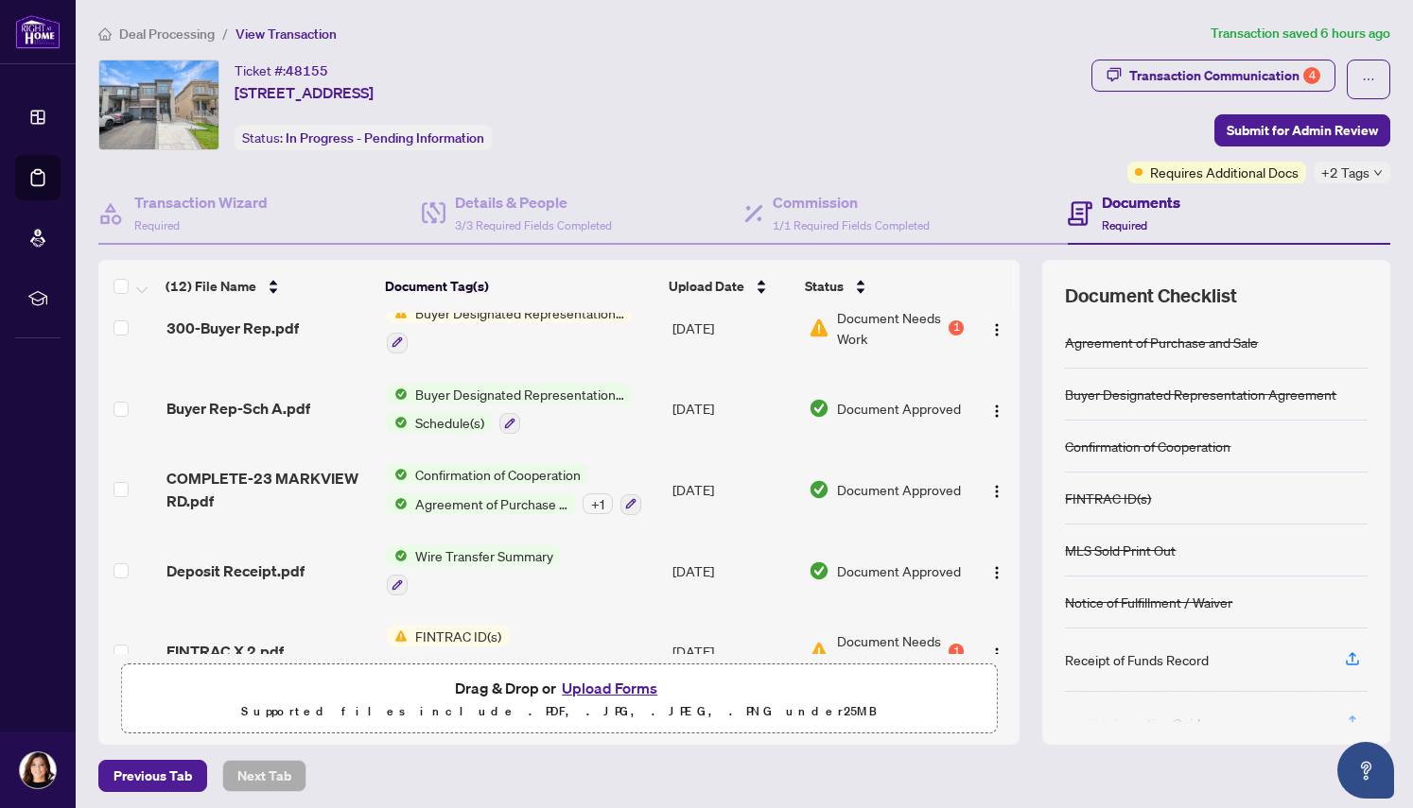
scroll to position [473, 0]
click at [397, 579] on icon "button" at bounding box center [397, 584] width 10 height 10
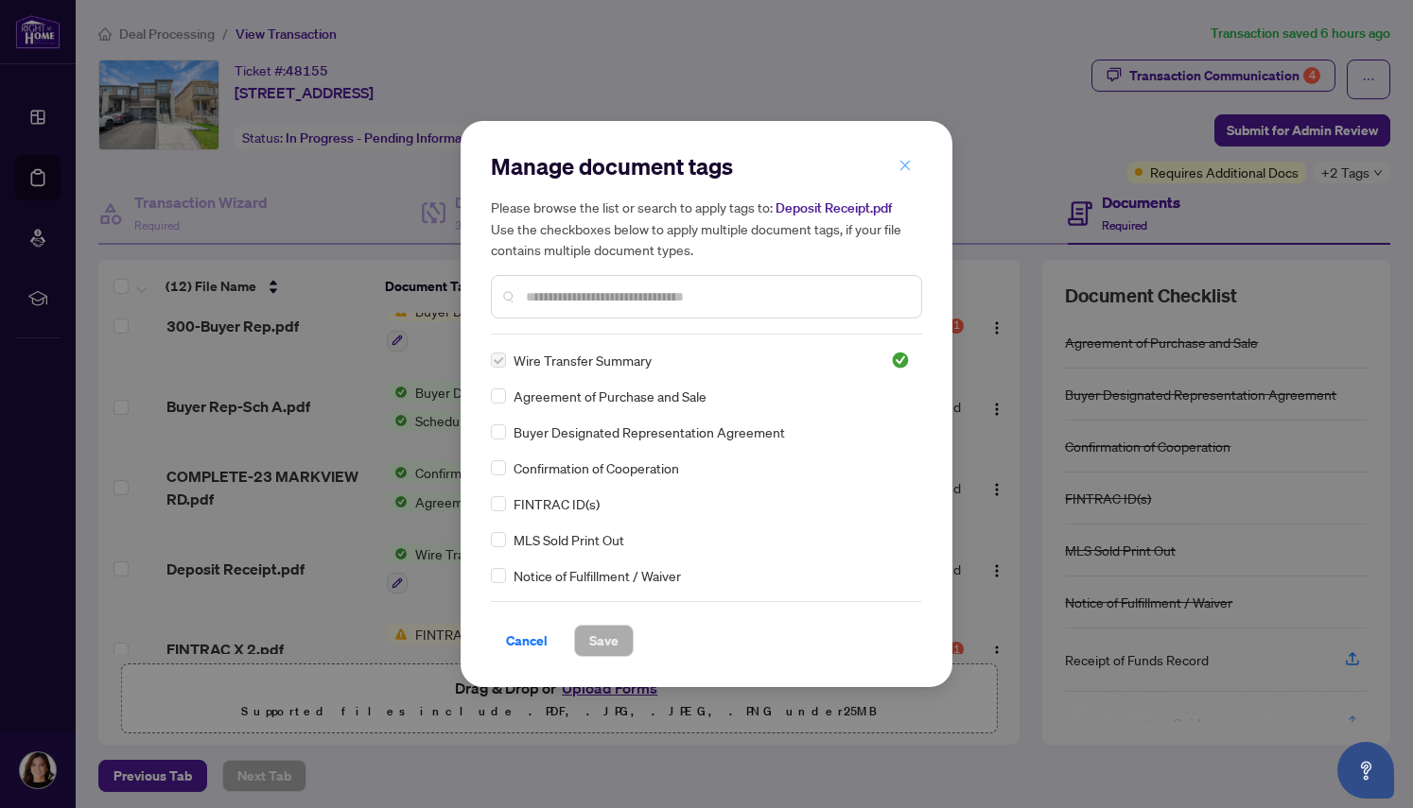
click at [899, 165] on icon "close" at bounding box center [904, 165] width 13 height 13
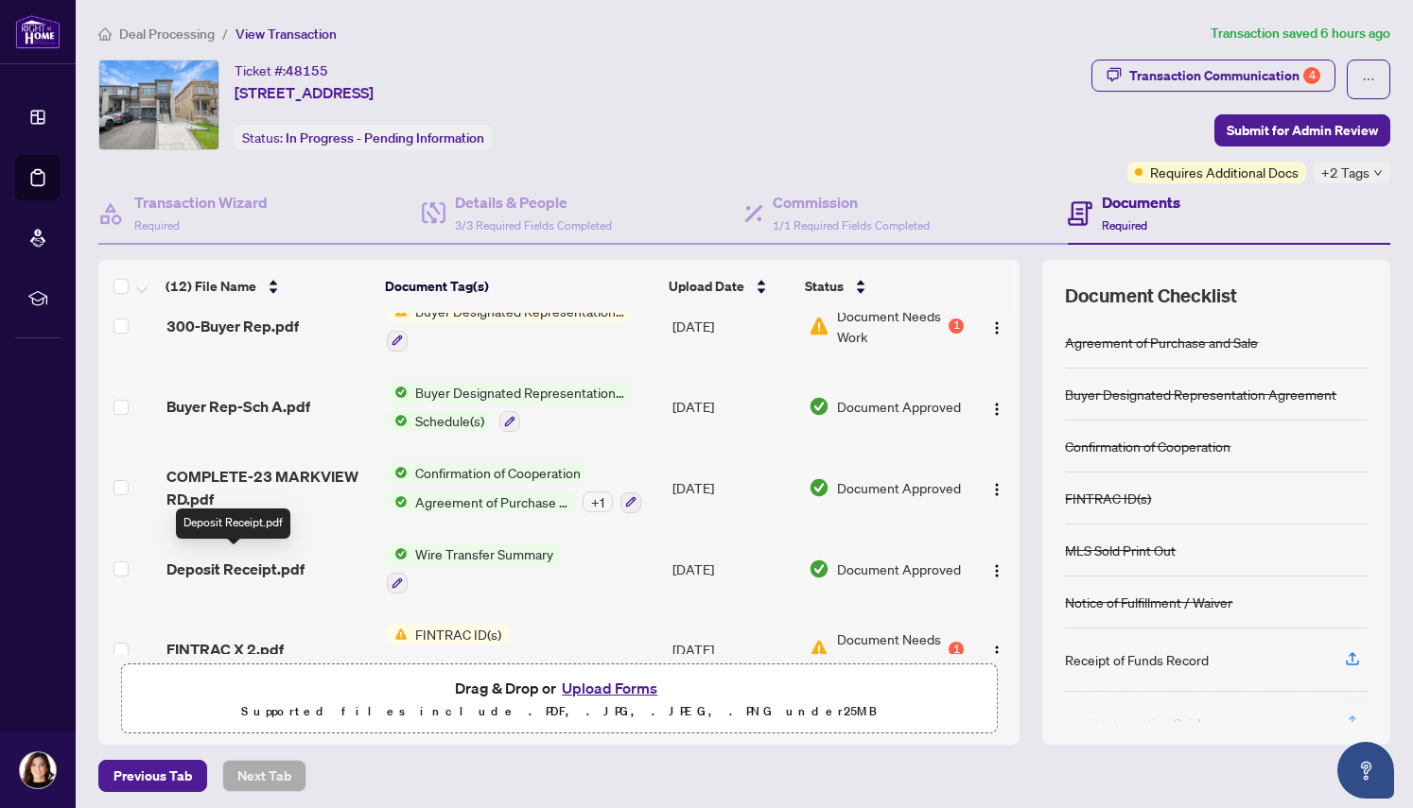
click at [249, 559] on span "Deposit Receipt.pdf" at bounding box center [235, 569] width 138 height 23
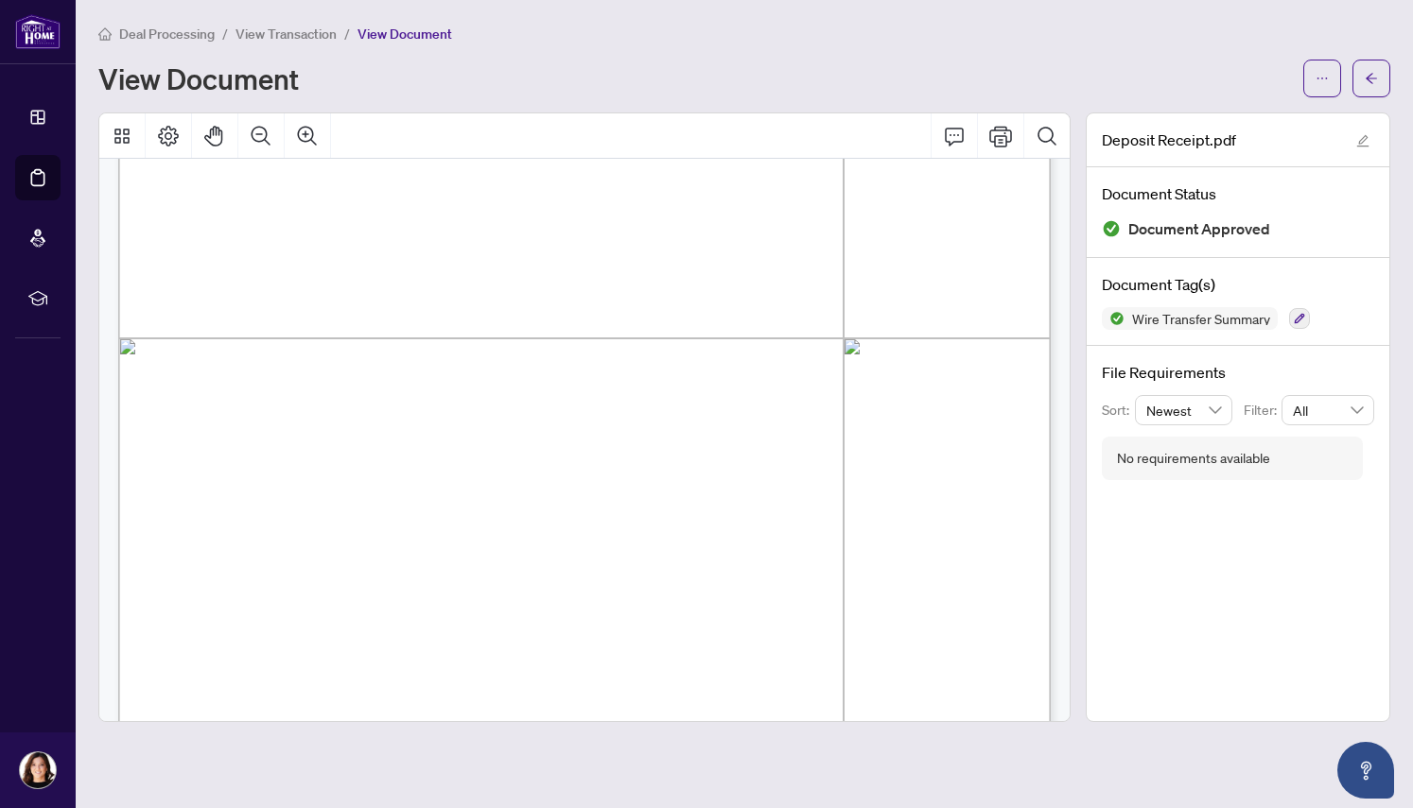
scroll to position [682, 0]
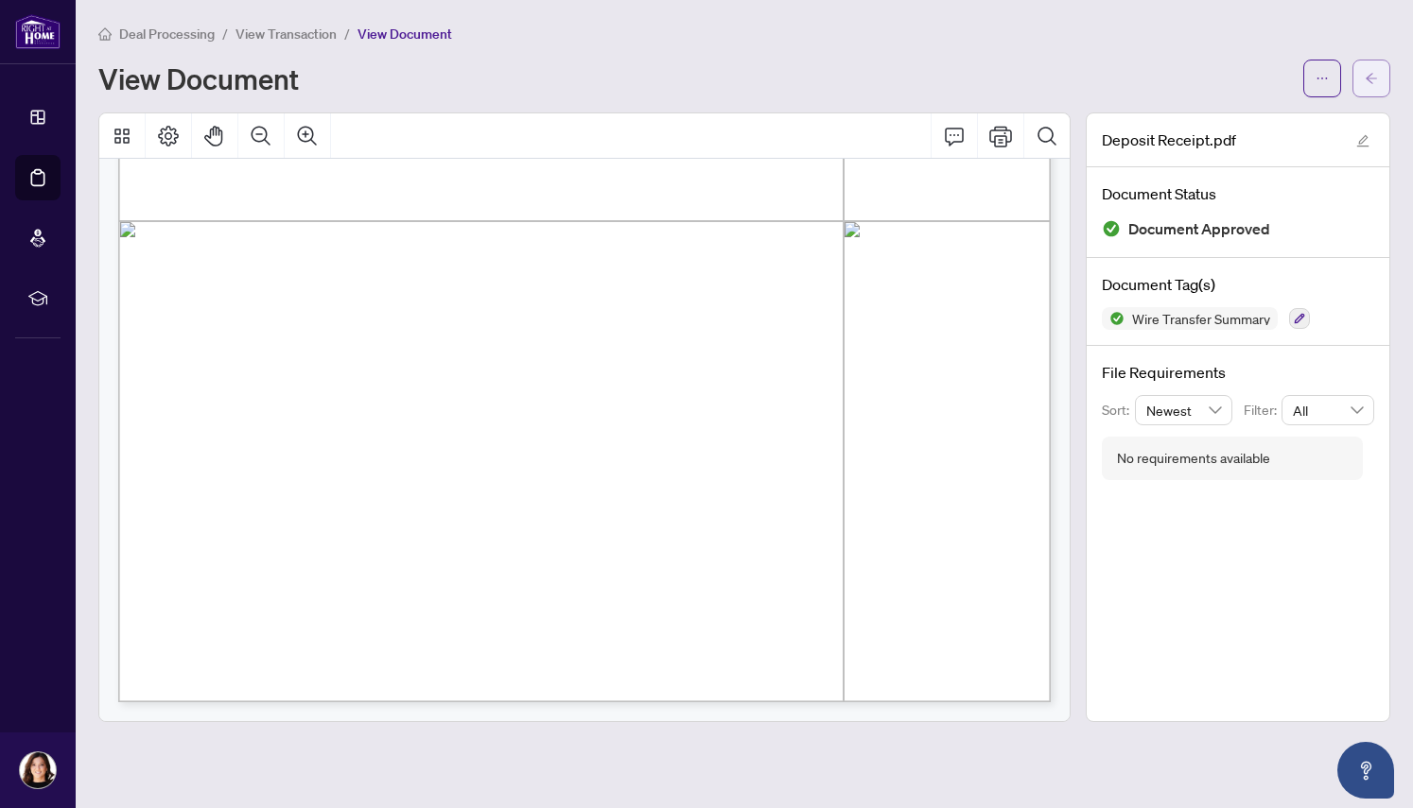
click at [1367, 83] on icon "arrow-left" at bounding box center [1370, 78] width 13 height 13
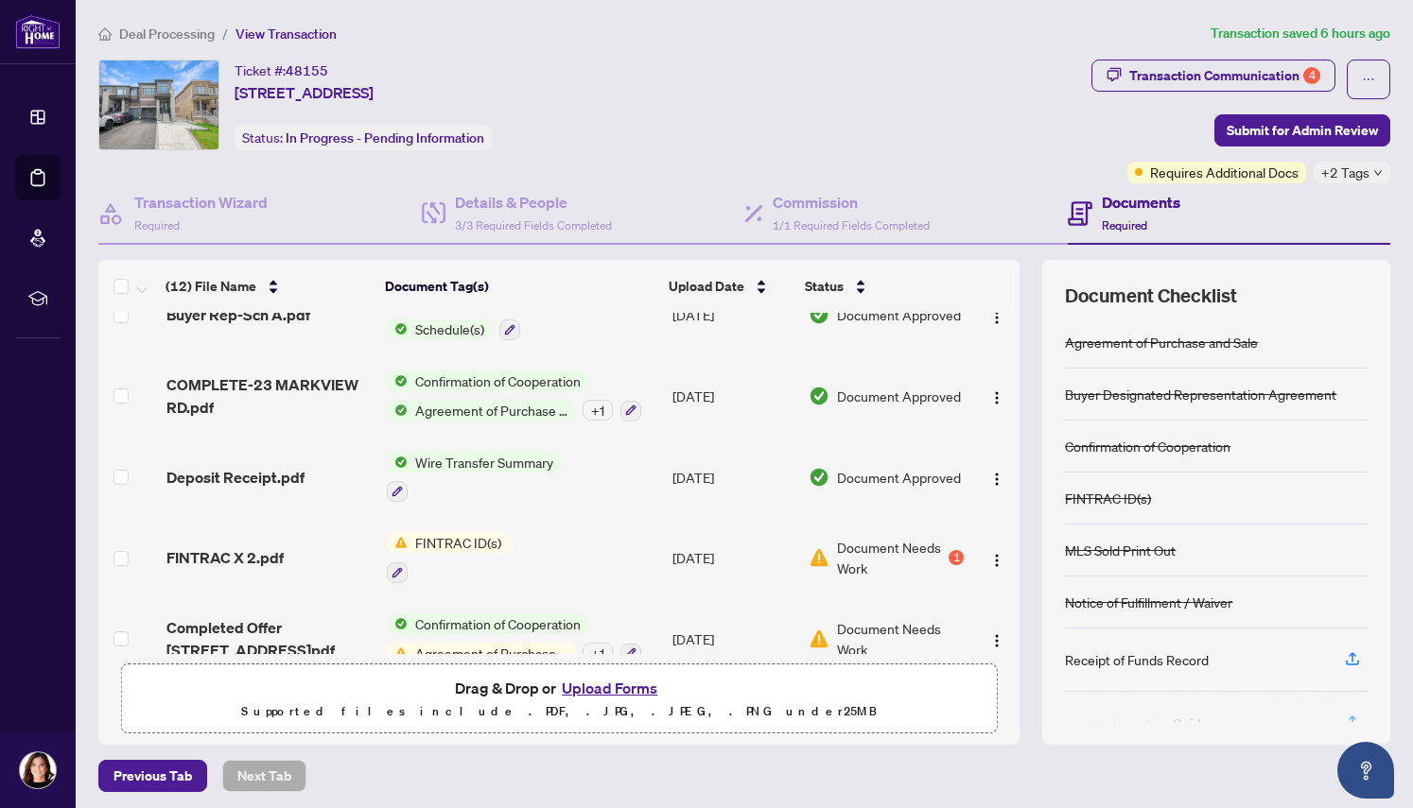
scroll to position [588, 0]
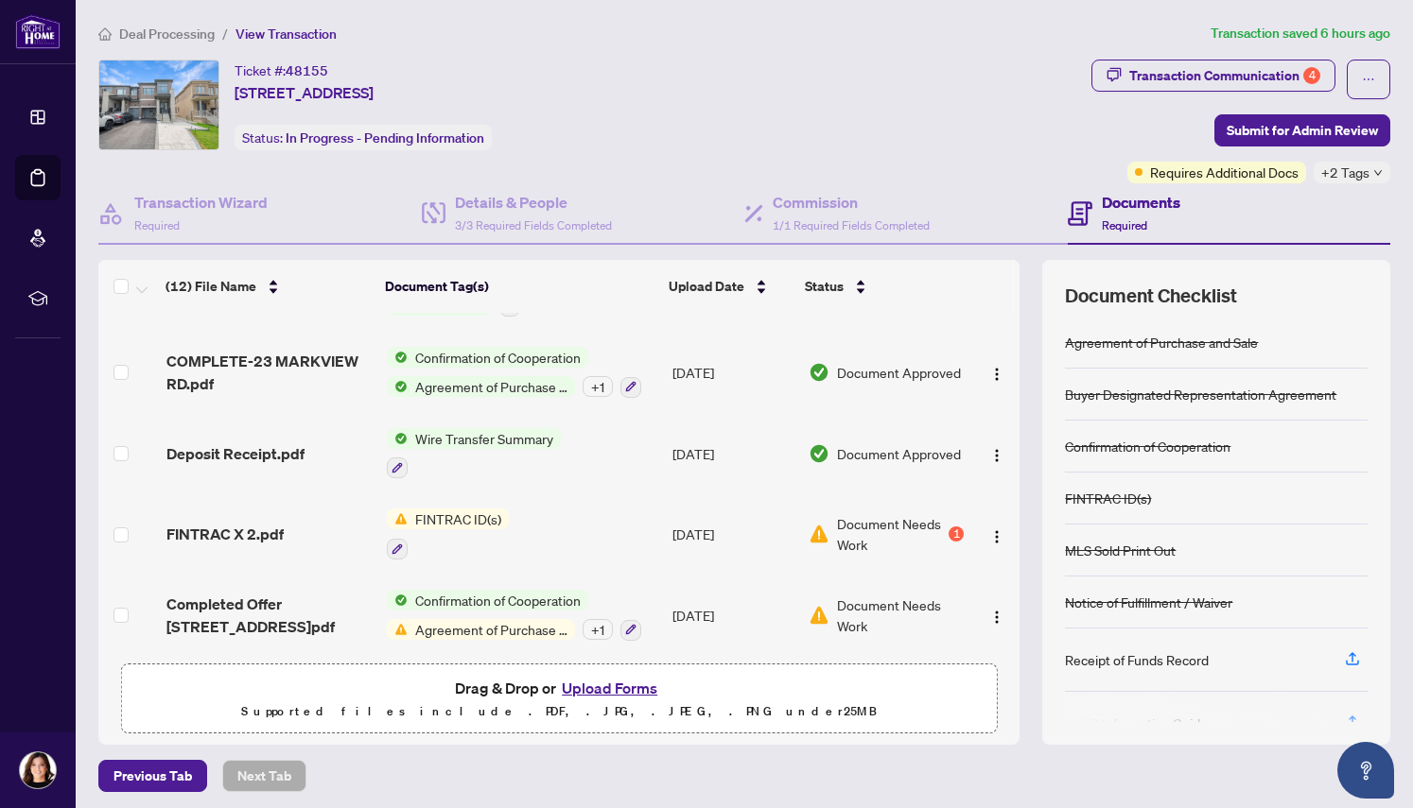
click at [537, 619] on span "Agreement of Purchase and Sale" at bounding box center [491, 629] width 167 height 21
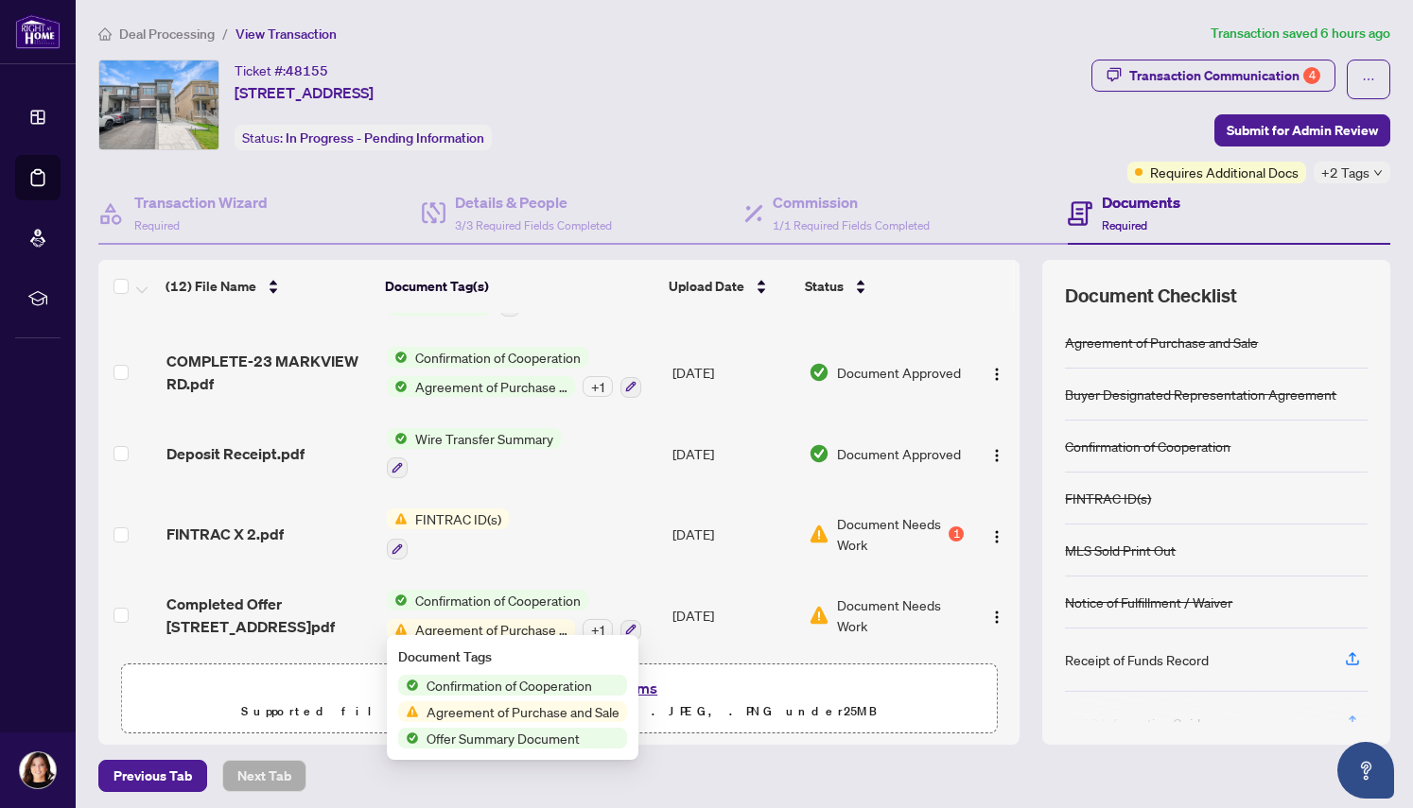
click at [544, 709] on span "Agreement of Purchase and Sale" at bounding box center [523, 712] width 208 height 21
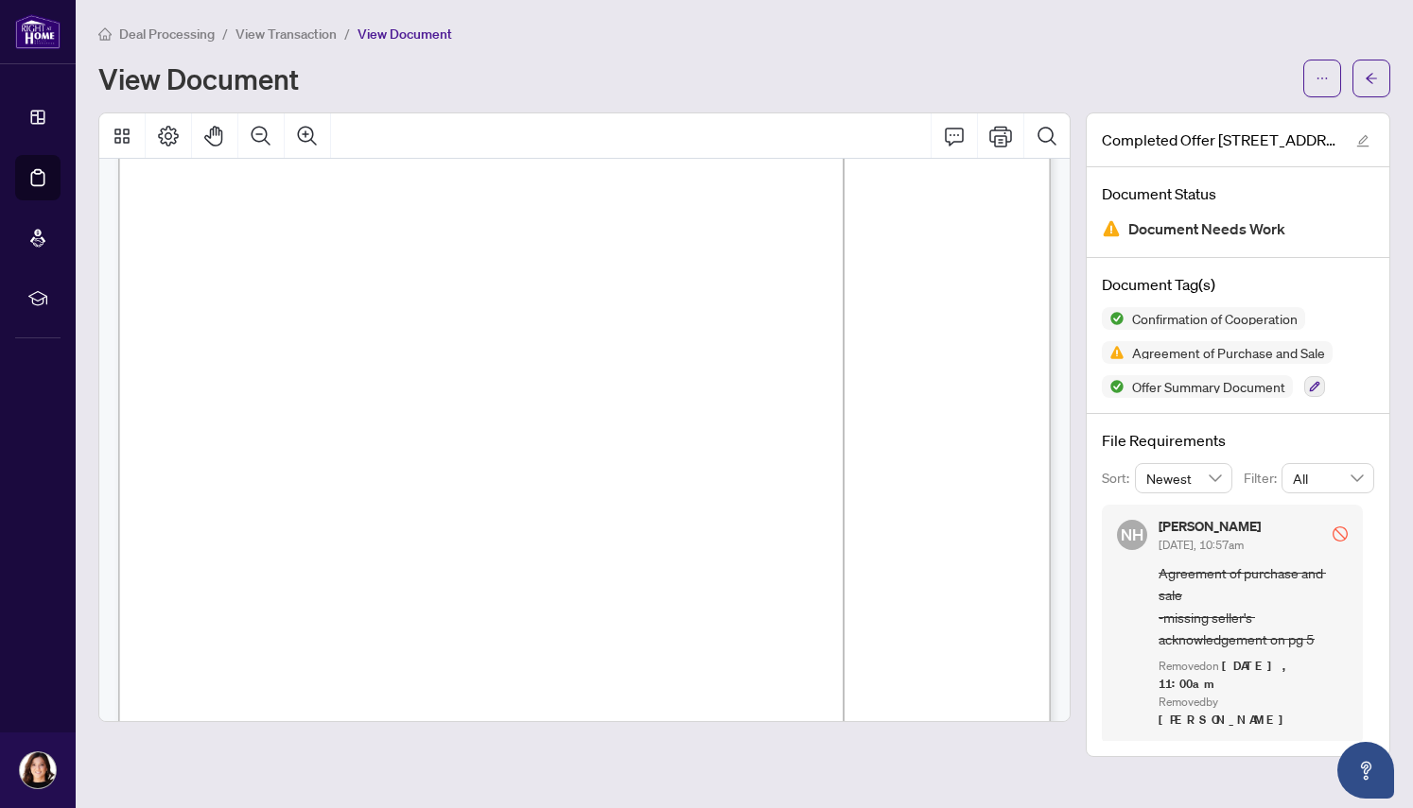
scroll to position [8833, 0]
click at [1366, 83] on icon "arrow-left" at bounding box center [1370, 78] width 13 height 13
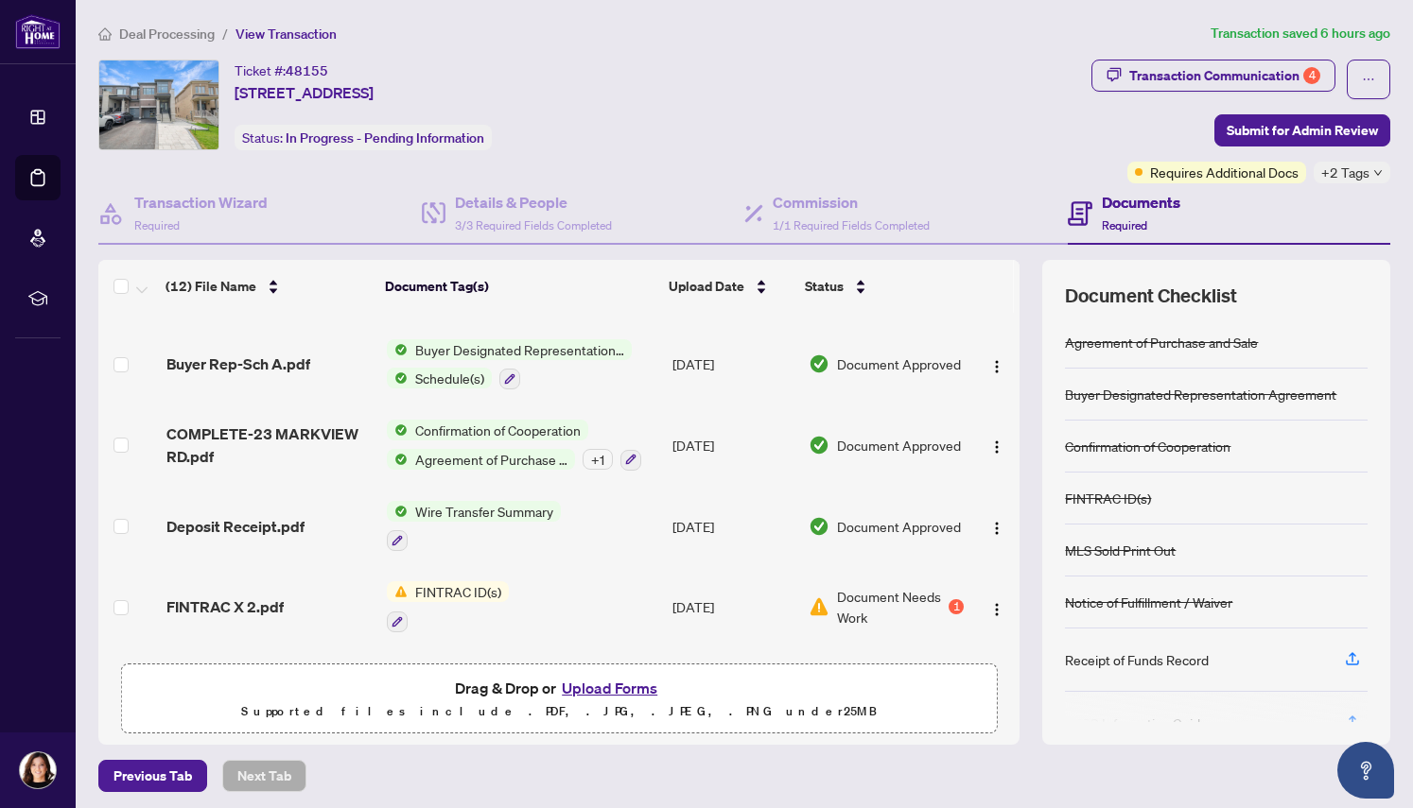
scroll to position [517, 0]
